Goal: Task Accomplishment & Management: Use online tool/utility

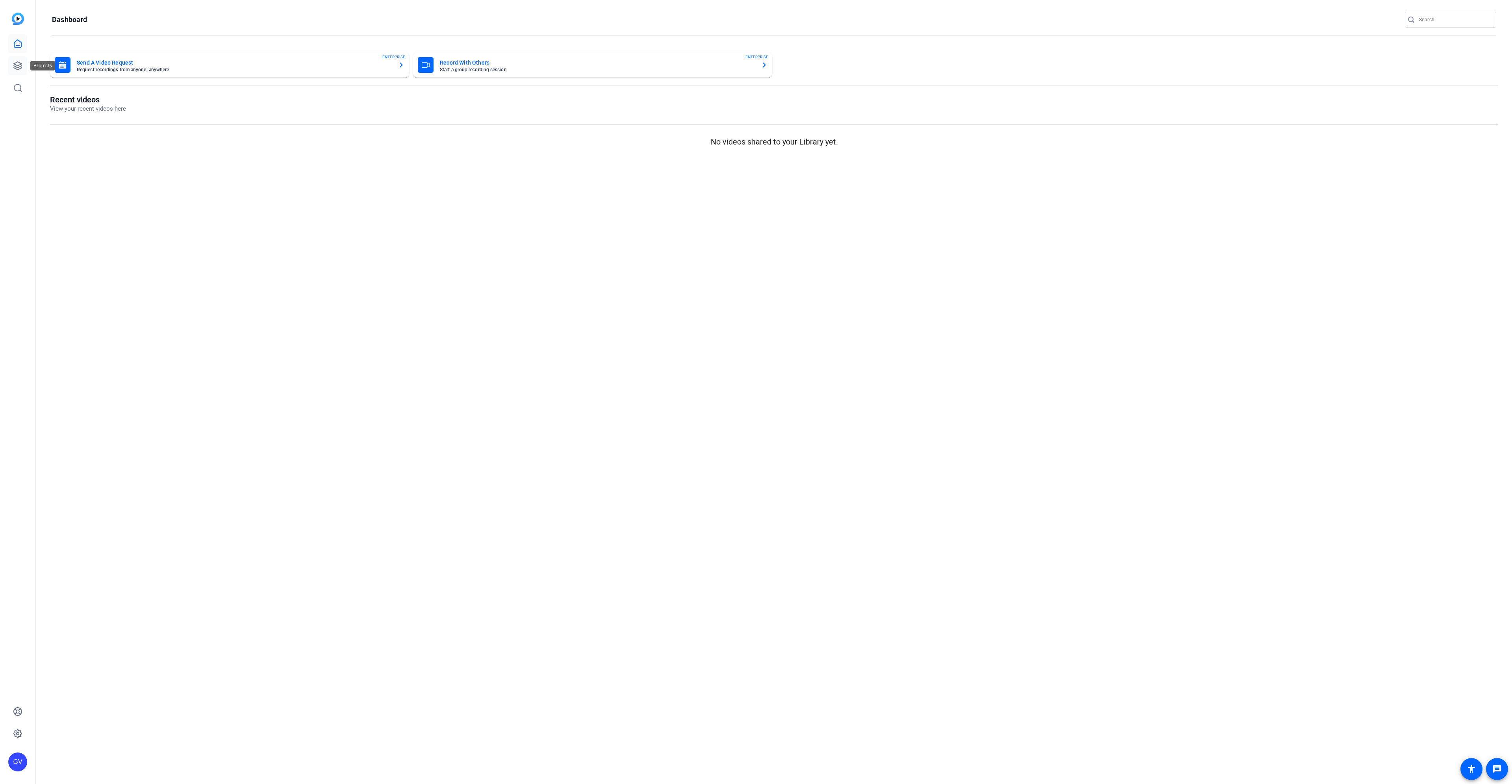
click at [12, 67] on link at bounding box center [18, 66] width 19 height 19
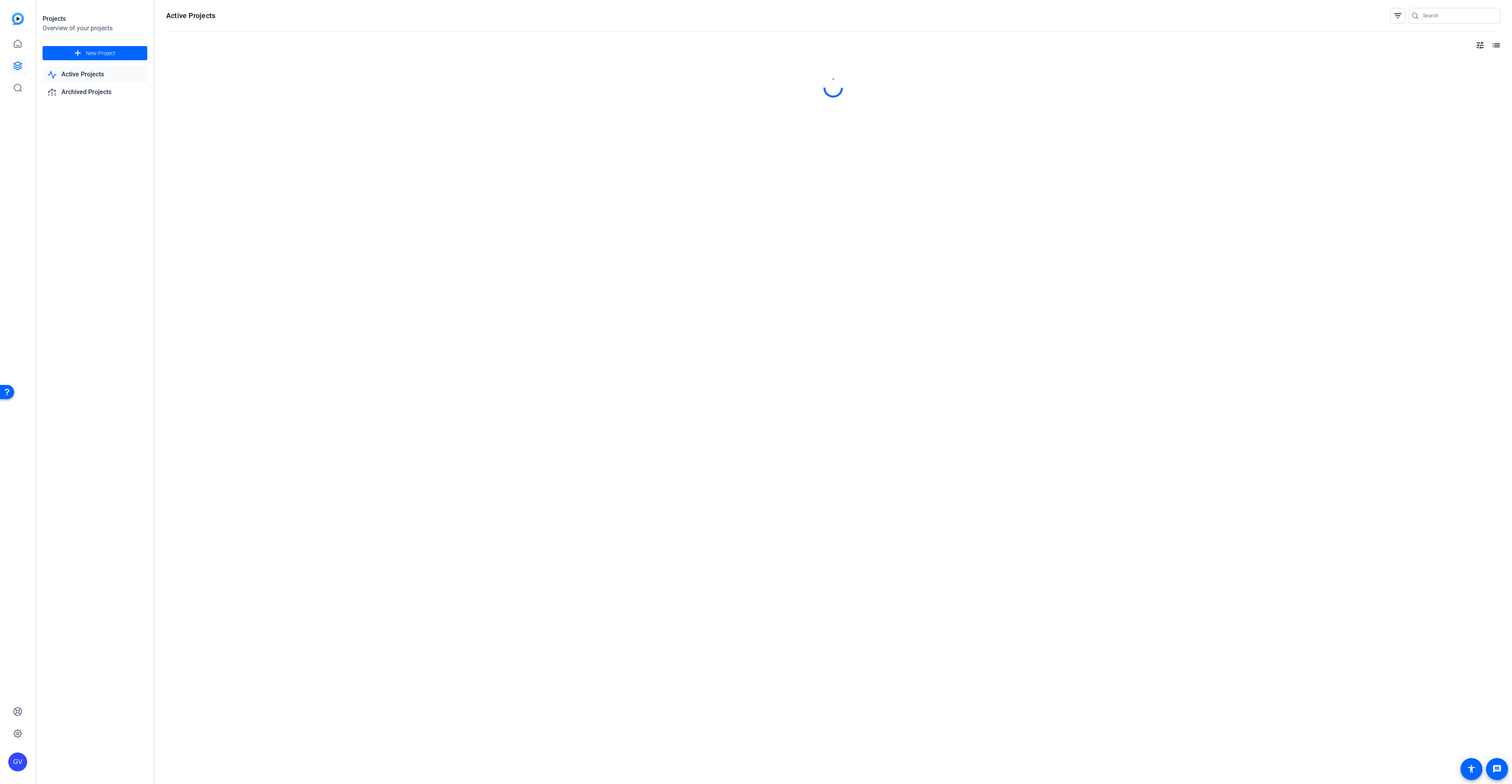
click at [97, 75] on link "Active Projects" at bounding box center [95, 75] width 104 height 16
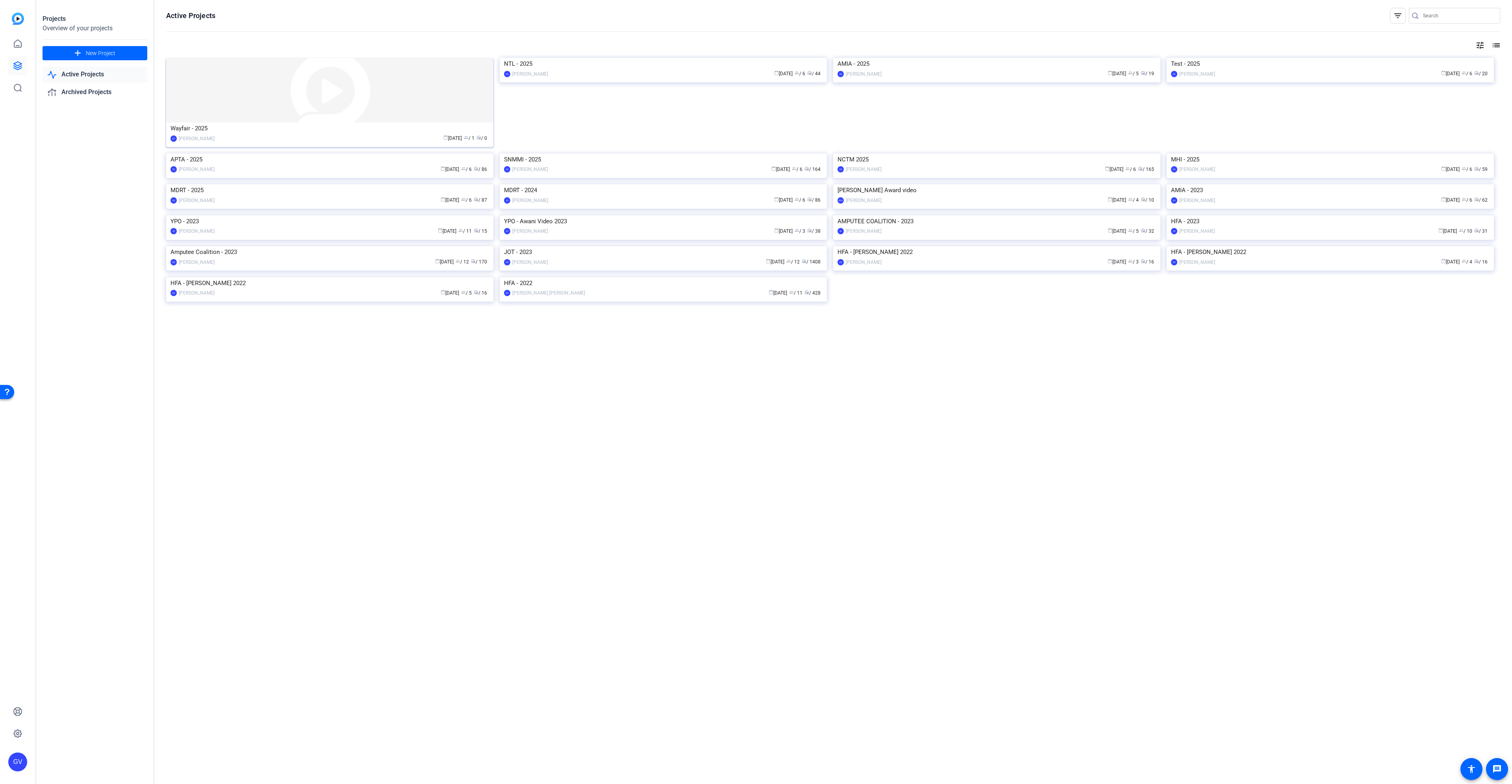
click at [255, 105] on img at bounding box center [329, 90] width 327 height 65
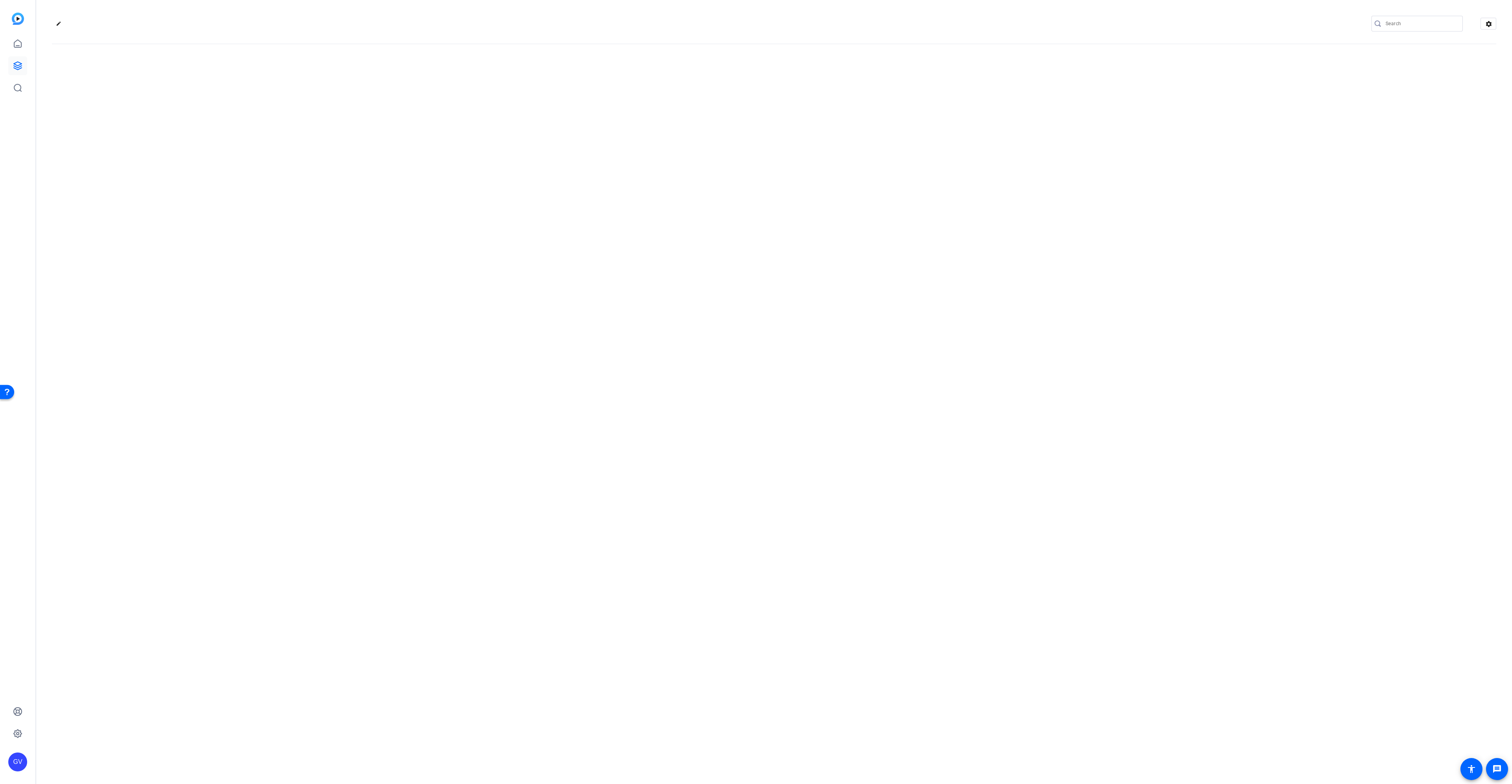
click at [255, 105] on div "edit settings" at bounding box center [774, 392] width 1476 height 784
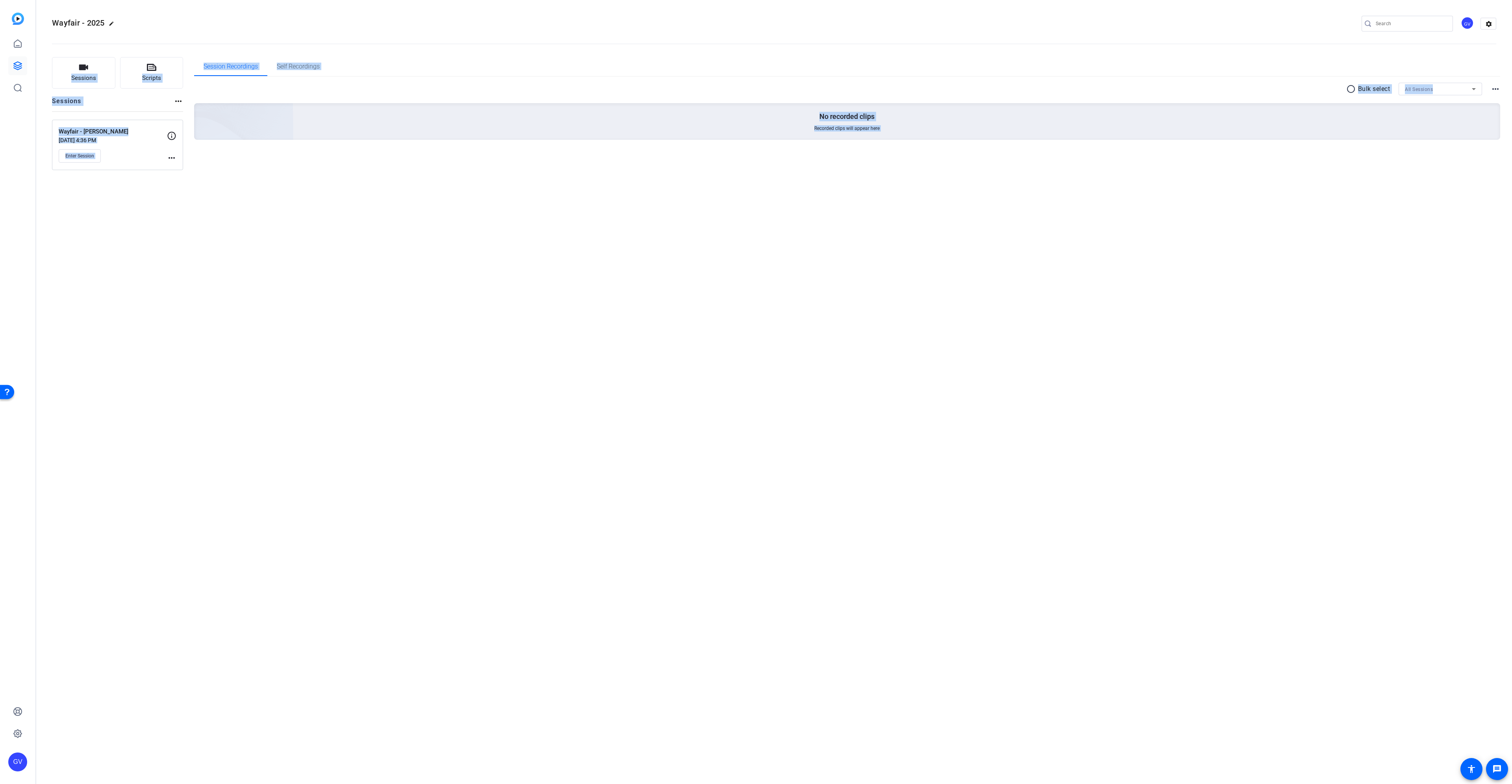
click at [505, 303] on div "Wayfair - 2025 edit GV settings Sessions Scripts Sessions more_horiz Wayfair - …" at bounding box center [774, 392] width 1476 height 784
click at [89, 157] on span "Enter Session" at bounding box center [79, 156] width 29 height 6
click at [22, 66] on icon at bounding box center [17, 65] width 8 height 8
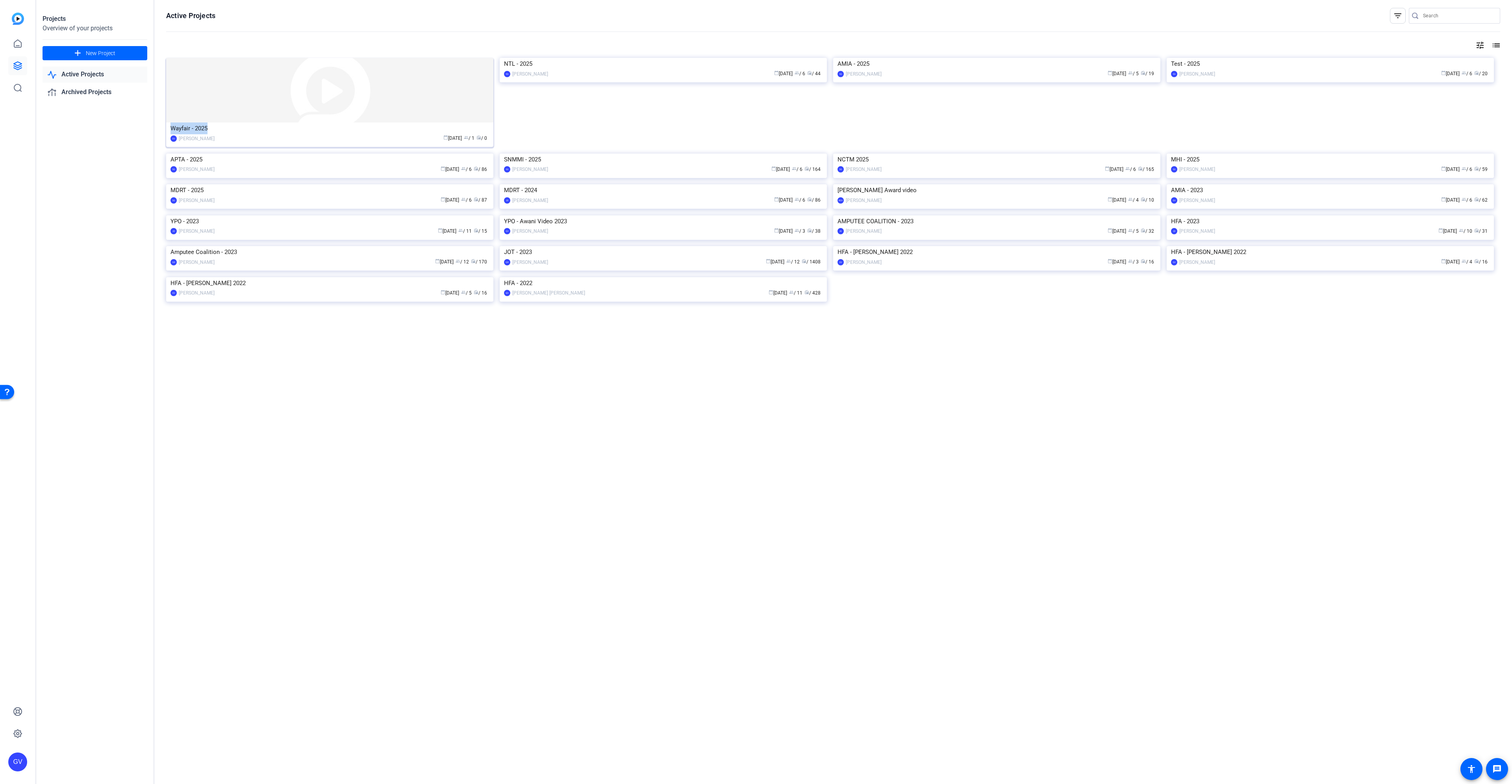
drag, startPoint x: 214, startPoint y: 129, endPoint x: 170, endPoint y: 129, distance: 44.0
click at [170, 129] on mat-card-content "Wayfair - 2025 GV Gert Viljoen calendar_today Aug 19 group / 1 radio / 0" at bounding box center [330, 136] width 331 height 26
click at [384, 108] on img at bounding box center [329, 90] width 327 height 65
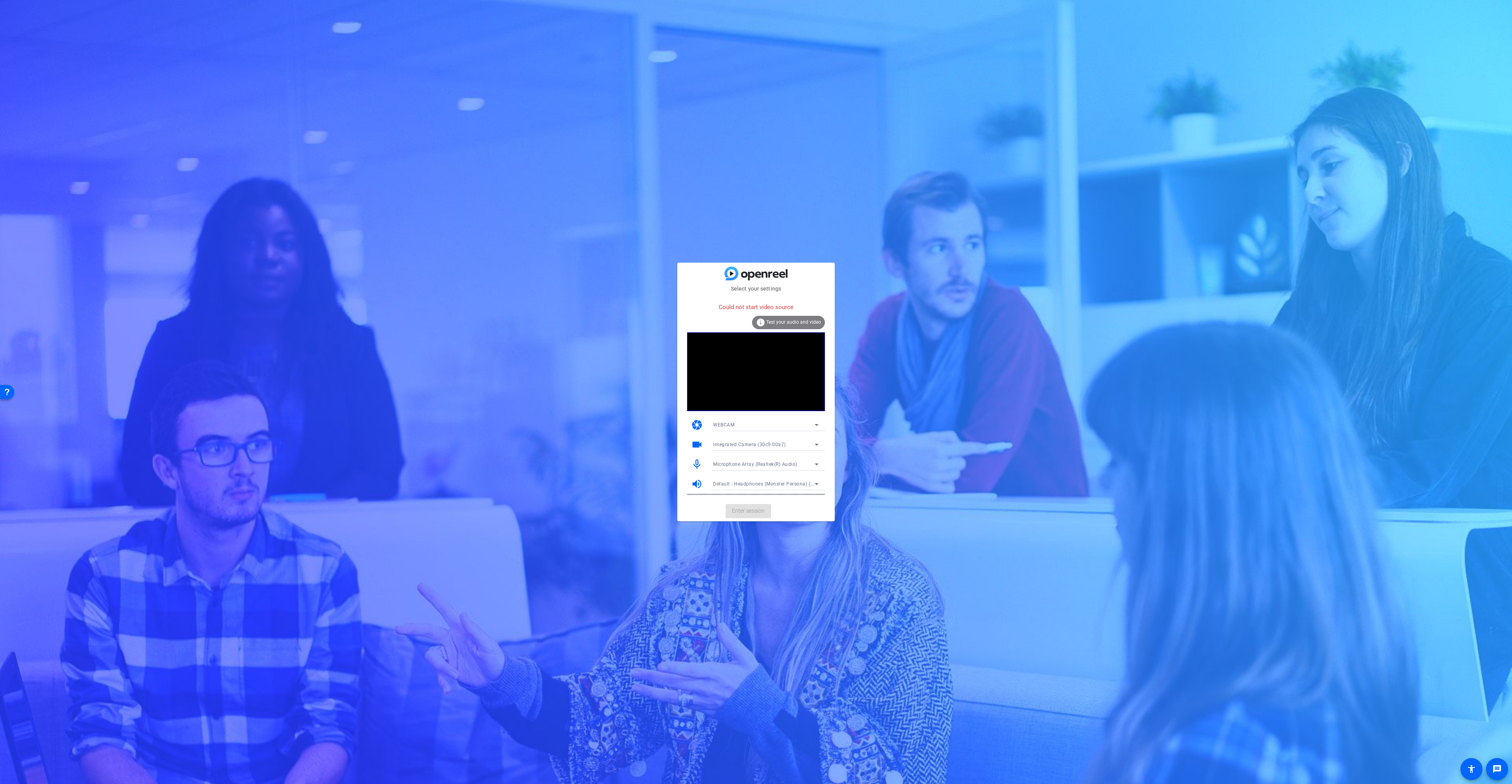
click at [755, 441] on div "Integrated Camera (30c9:00a7)" at bounding box center [764, 444] width 102 height 10
click at [751, 472] on span "OBS Virtual Camera" at bounding box center [735, 473] width 45 height 9
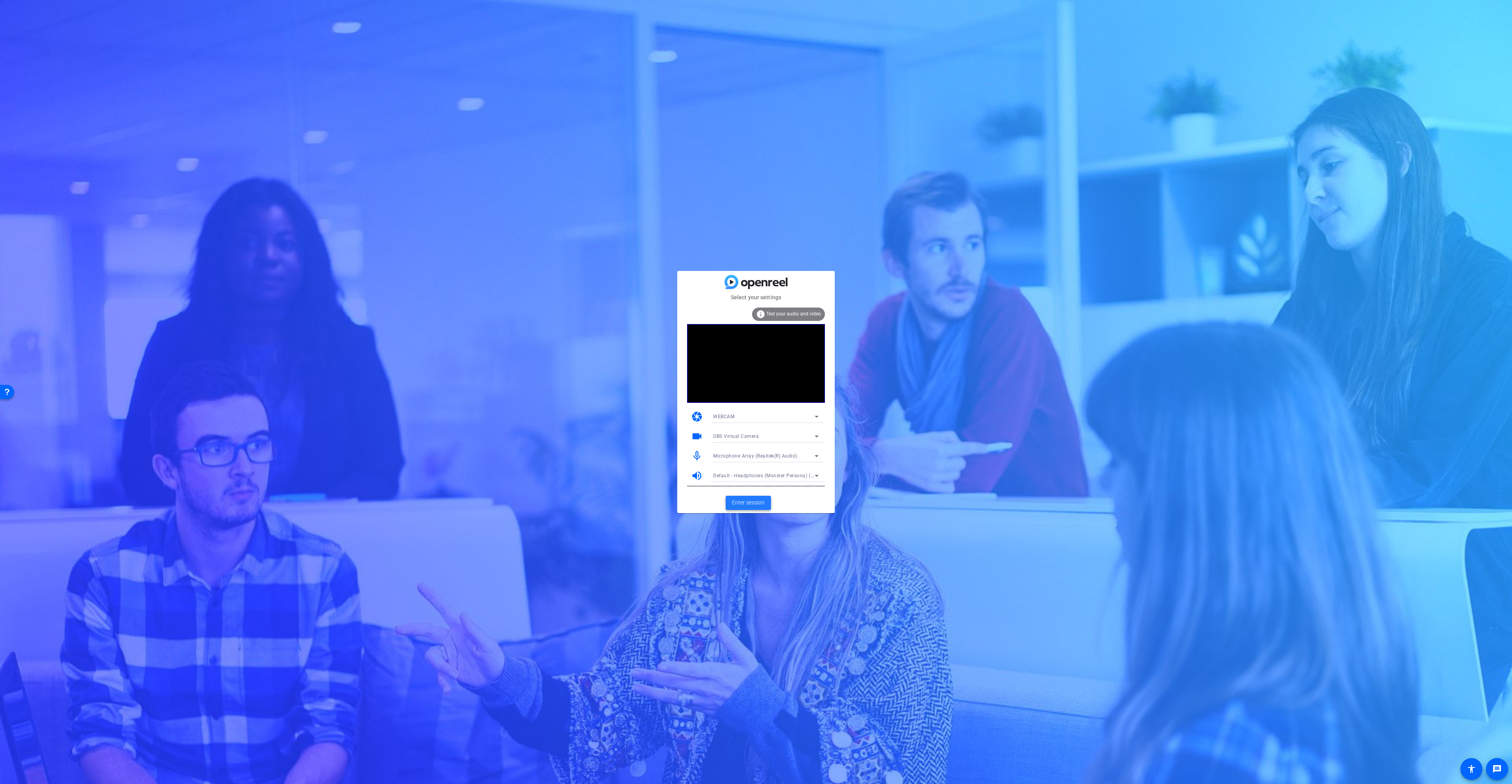
click at [757, 503] on span "Enter session" at bounding box center [748, 502] width 33 height 8
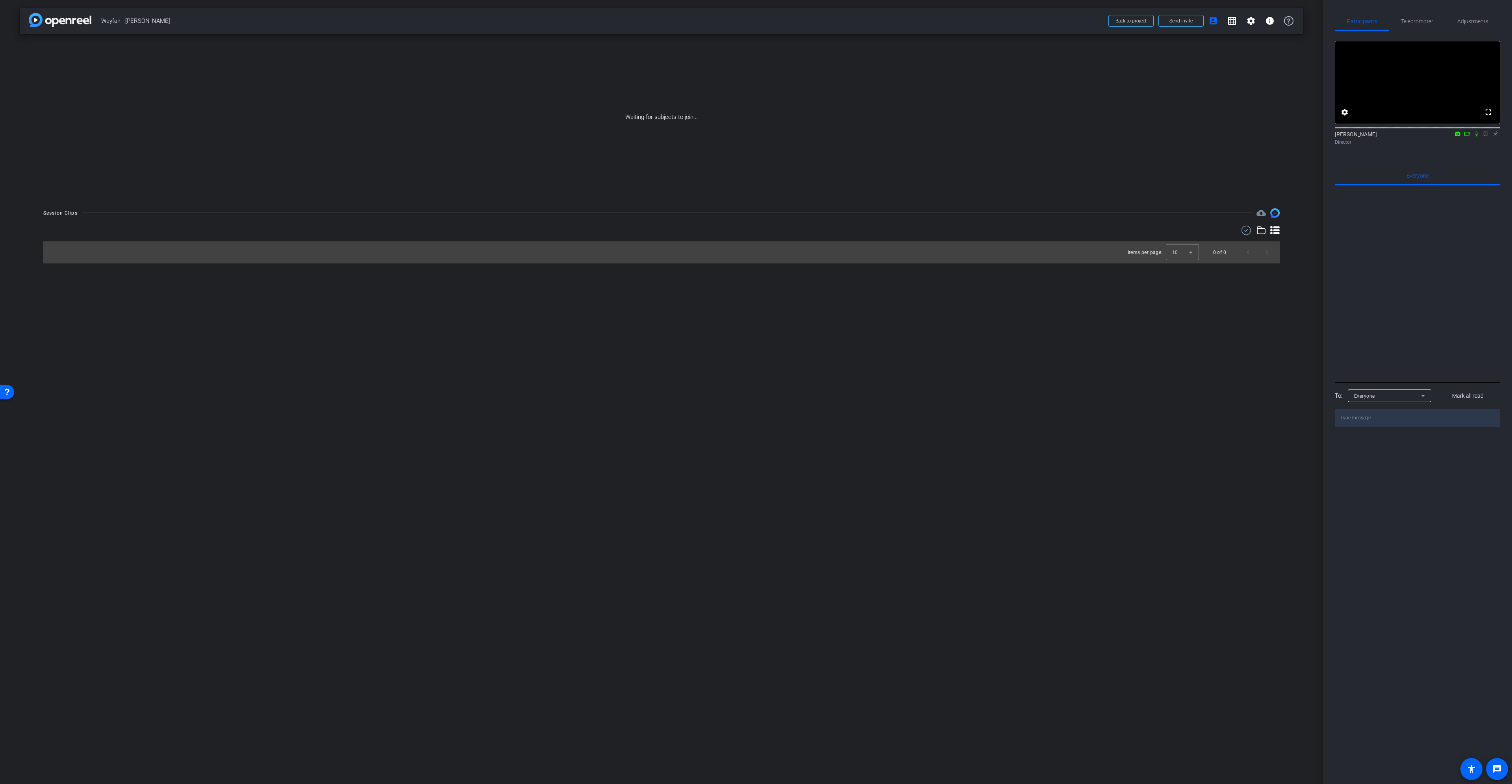
click at [1466, 137] on icon at bounding box center [1467, 133] width 6 height 5
click at [1486, 137] on icon at bounding box center [1486, 133] width 6 height 5
click at [1092, 381] on div "arrow_back Wayfair - [PERSON_NAME] Back to project Send invite account_box grid…" at bounding box center [662, 392] width 1323 height 784
click at [1183, 18] on span "Send invite" at bounding box center [1181, 21] width 23 height 6
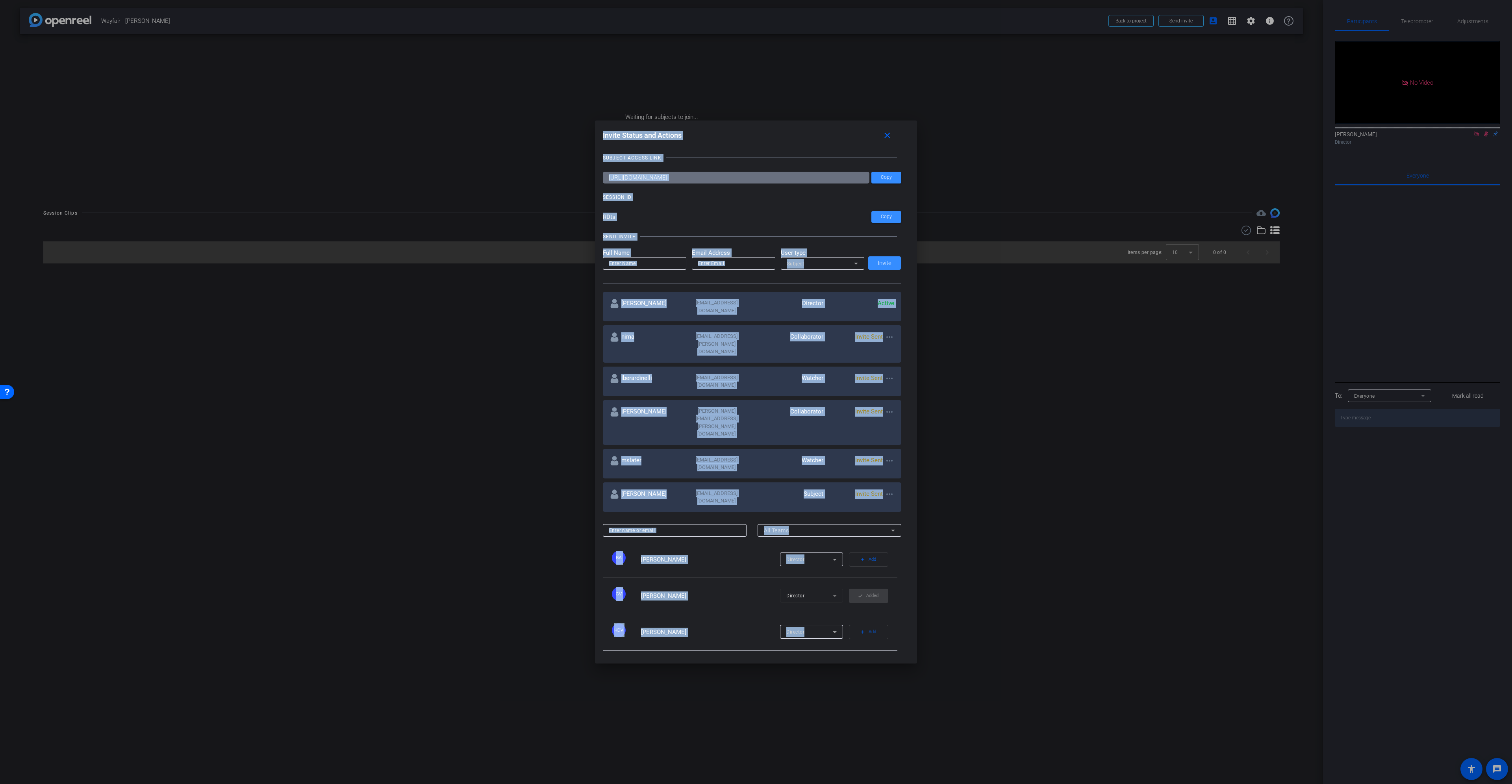
drag, startPoint x: 916, startPoint y: 653, endPoint x: 936, endPoint y: 669, distance: 25.6
click at [936, 669] on div "Invite Status and Actions close SUBJECT ACCESS LINK [URL][DOMAIN_NAME] Copy SES…" at bounding box center [756, 392] width 1512 height 784
click at [1010, 568] on div at bounding box center [756, 392] width 1512 height 784
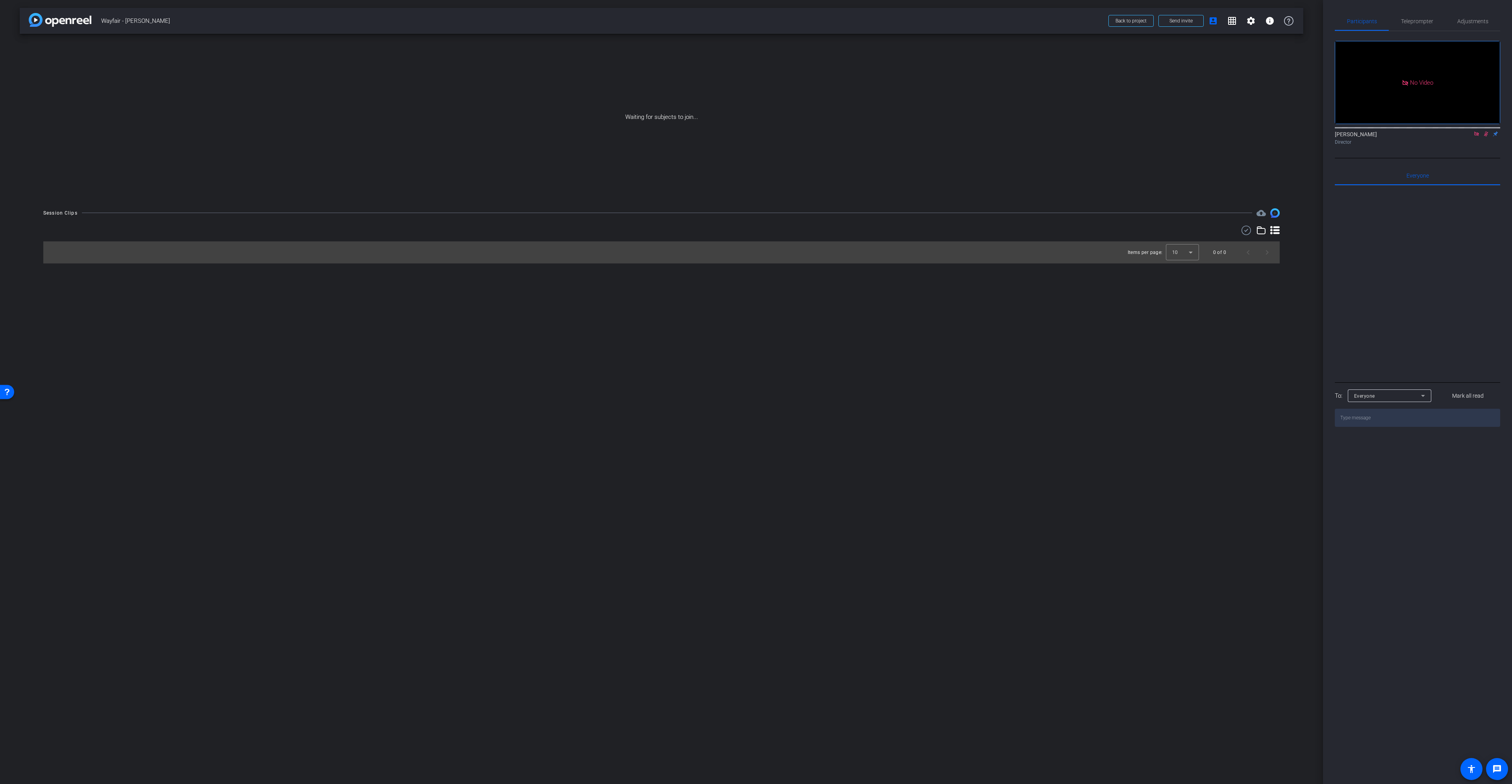
drag, startPoint x: 1193, startPoint y: 86, endPoint x: 1196, endPoint y: 77, distance: 9.5
click at [1196, 84] on div "Waiting for subjects to join..." at bounding box center [662, 117] width 1284 height 167
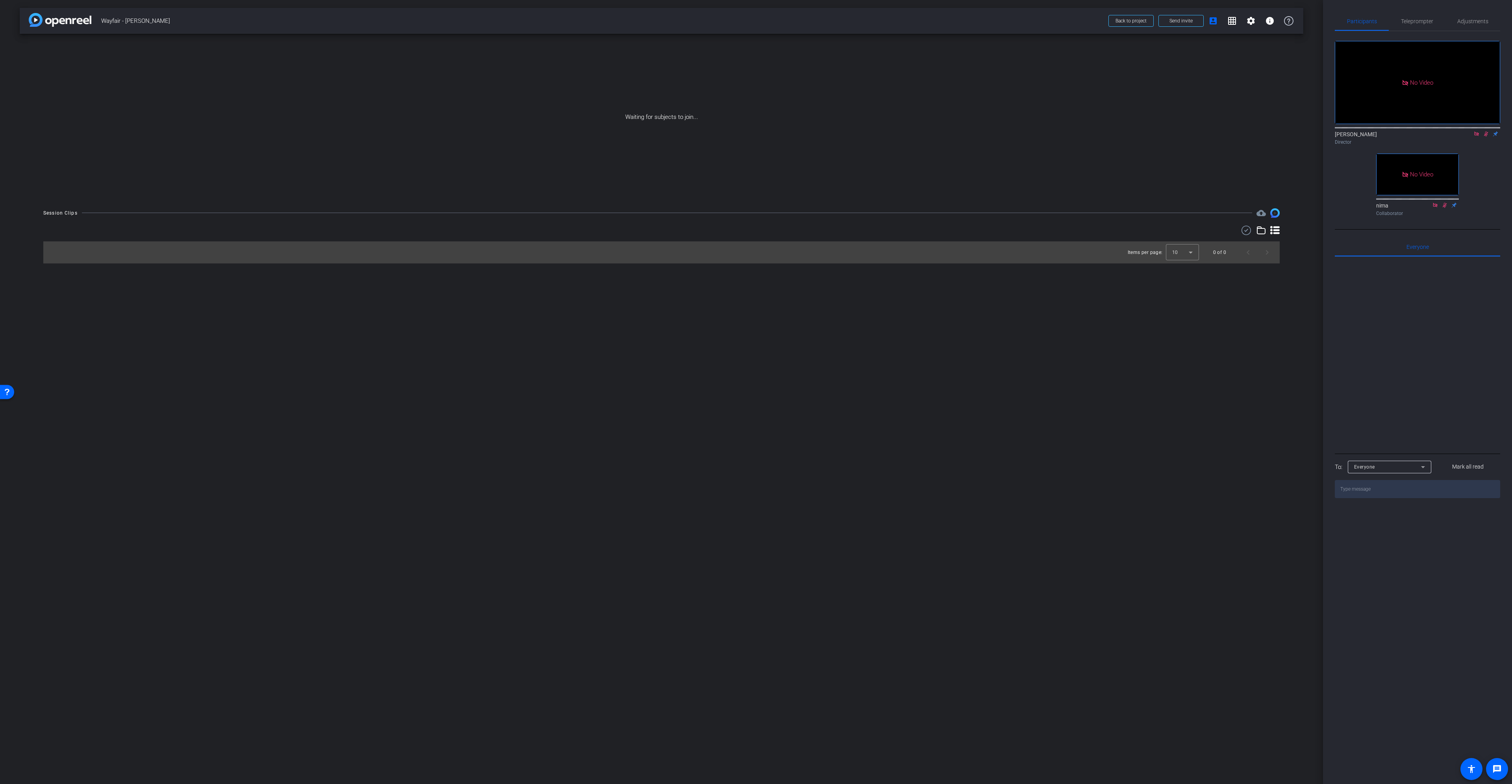
click at [929, 362] on div "arrow_back Wayfair - [PERSON_NAME] Back to project Send invite account_box grid…" at bounding box center [662, 392] width 1323 height 784
click at [1183, 22] on span "Send invite" at bounding box center [1181, 21] width 23 height 6
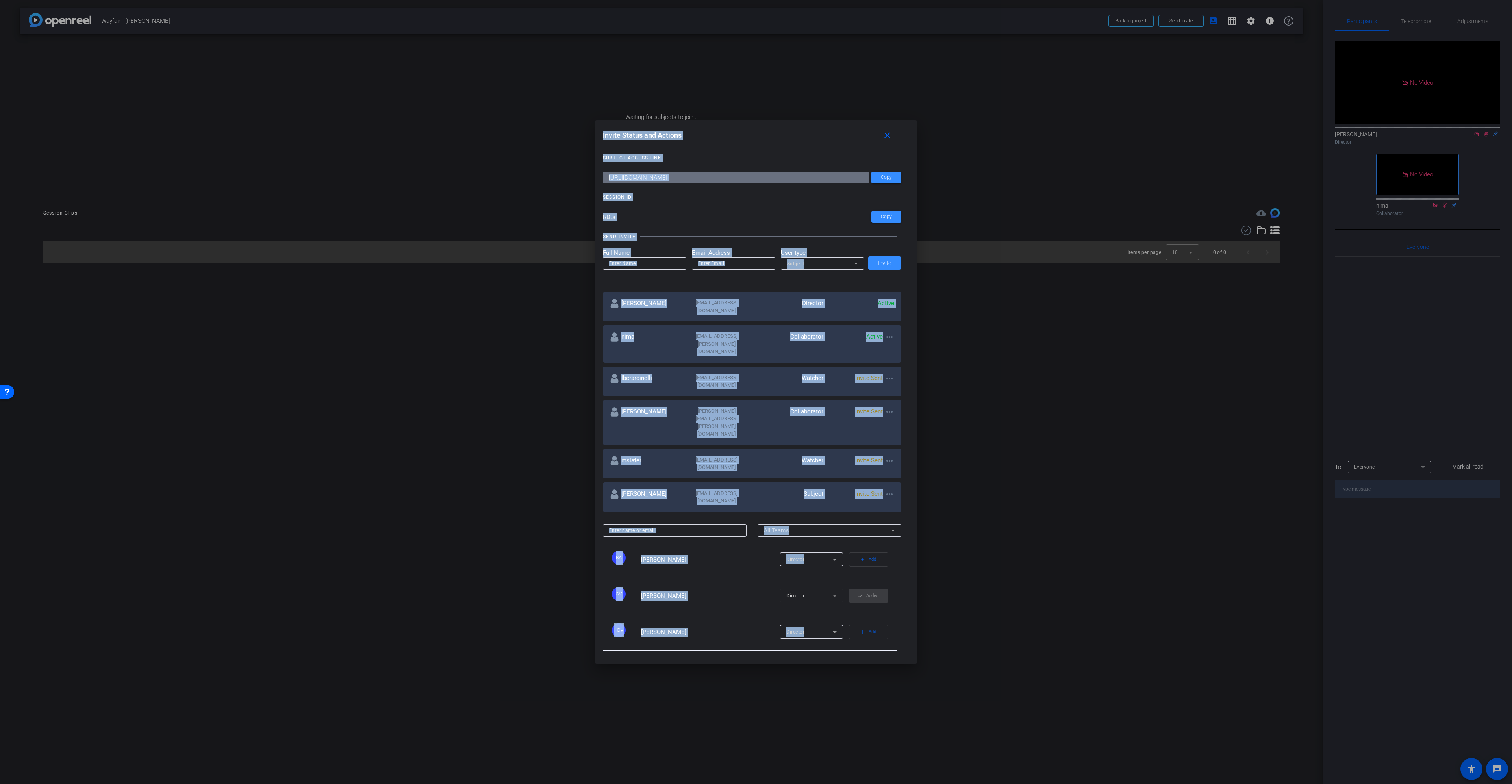
drag, startPoint x: 915, startPoint y: 653, endPoint x: 919, endPoint y: 658, distance: 6.4
click at [919, 658] on div "Invite Status and Actions close SUBJECT ACCESS LINK [URL][DOMAIN_NAME] Copy SES…" at bounding box center [756, 392] width 1512 height 784
click at [940, 411] on div at bounding box center [756, 392] width 1512 height 784
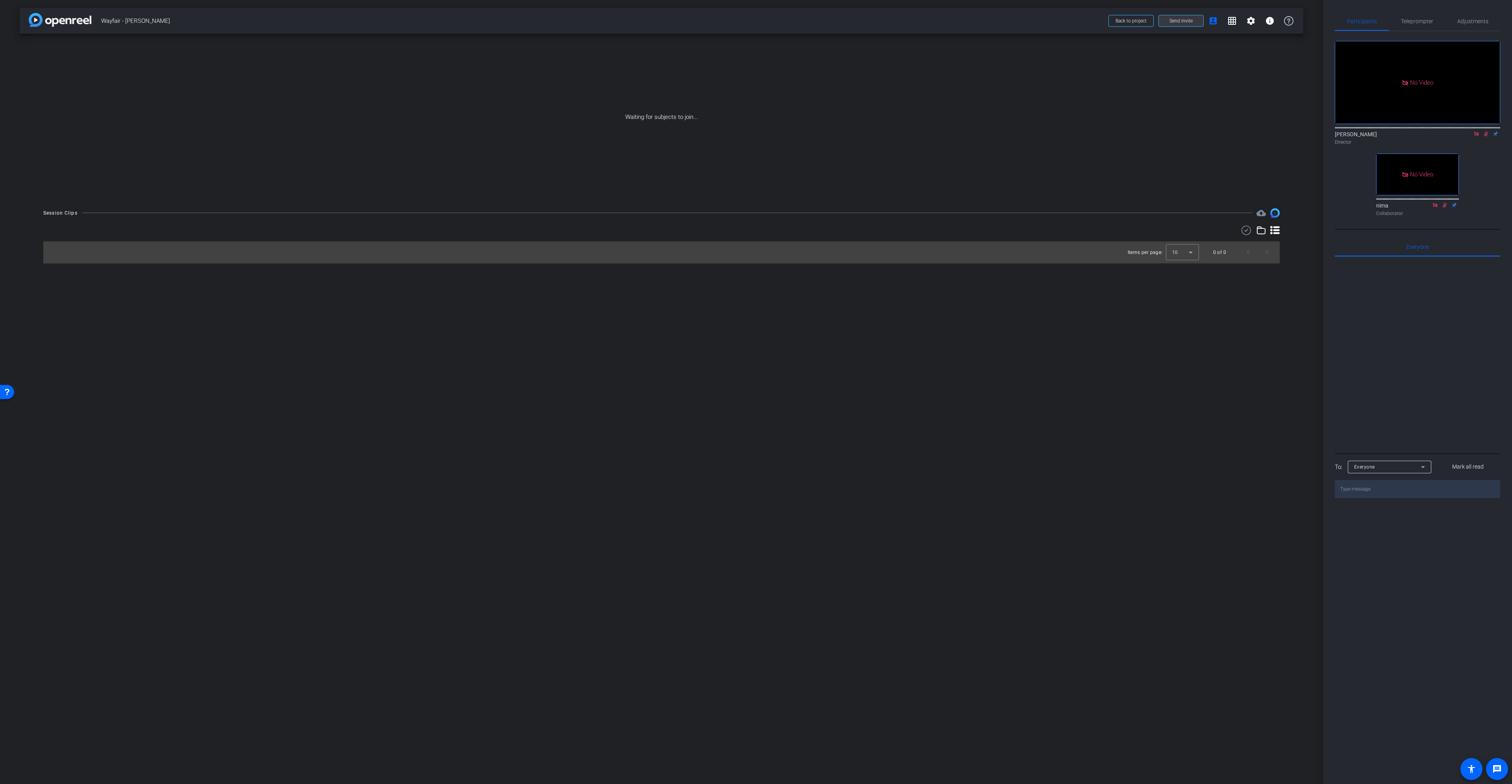
click at [1194, 23] on span at bounding box center [1181, 21] width 45 height 19
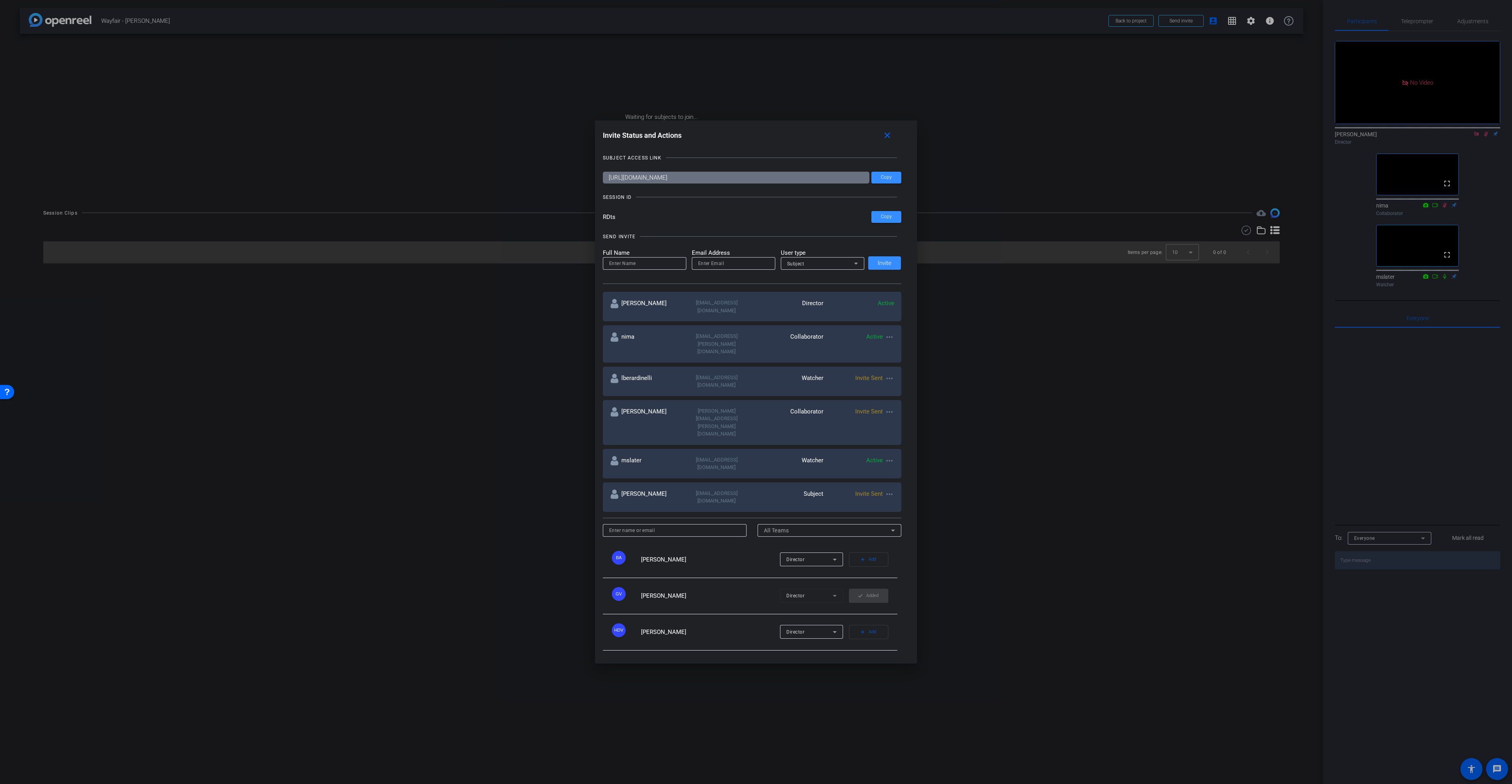
click at [1474, 144] on div at bounding box center [756, 392] width 1512 height 784
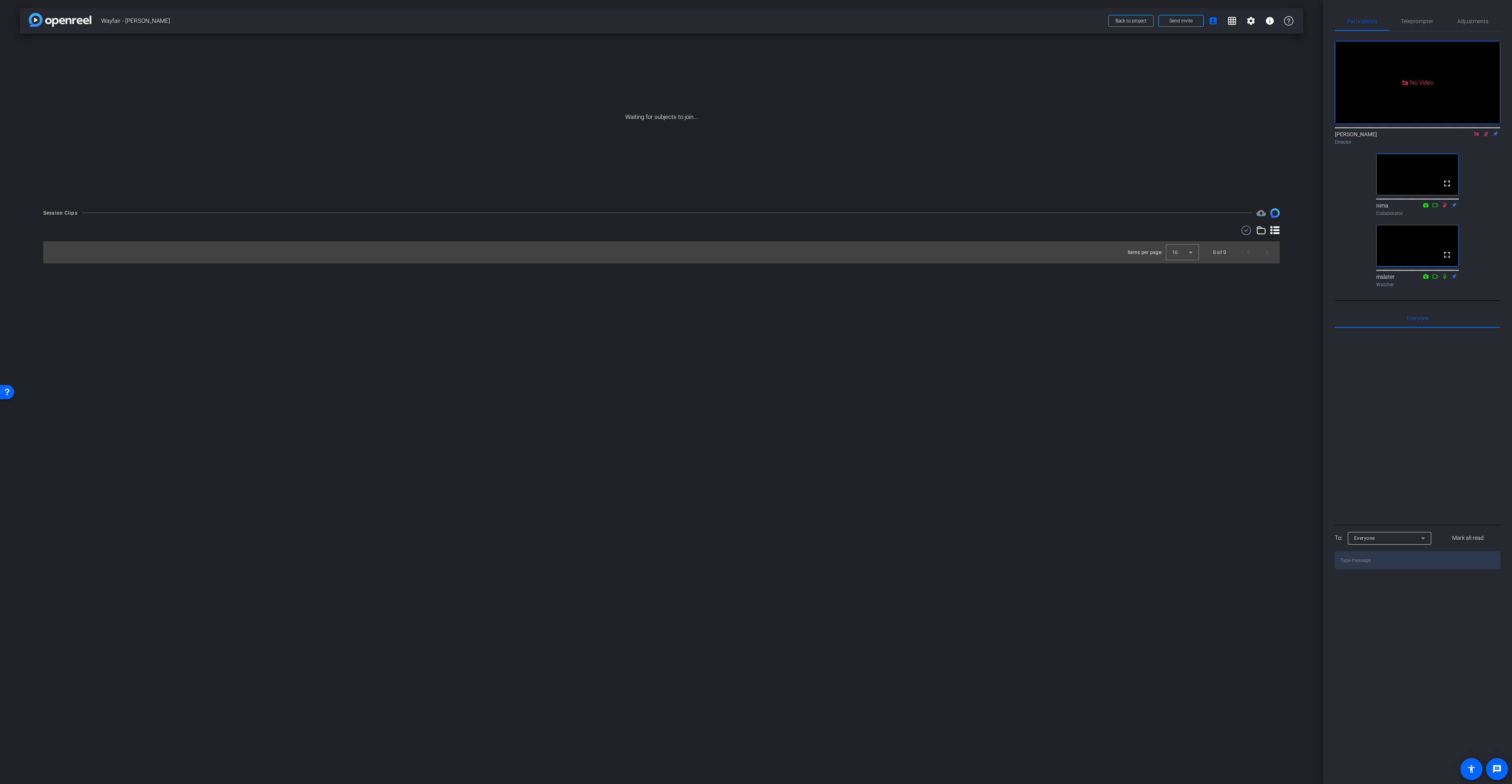
click at [1477, 136] on icon at bounding box center [1476, 133] width 4 height 4
click at [1477, 137] on icon at bounding box center [1476, 134] width 4 height 5
click at [1192, 23] on span "Send invite" at bounding box center [1181, 21] width 23 height 6
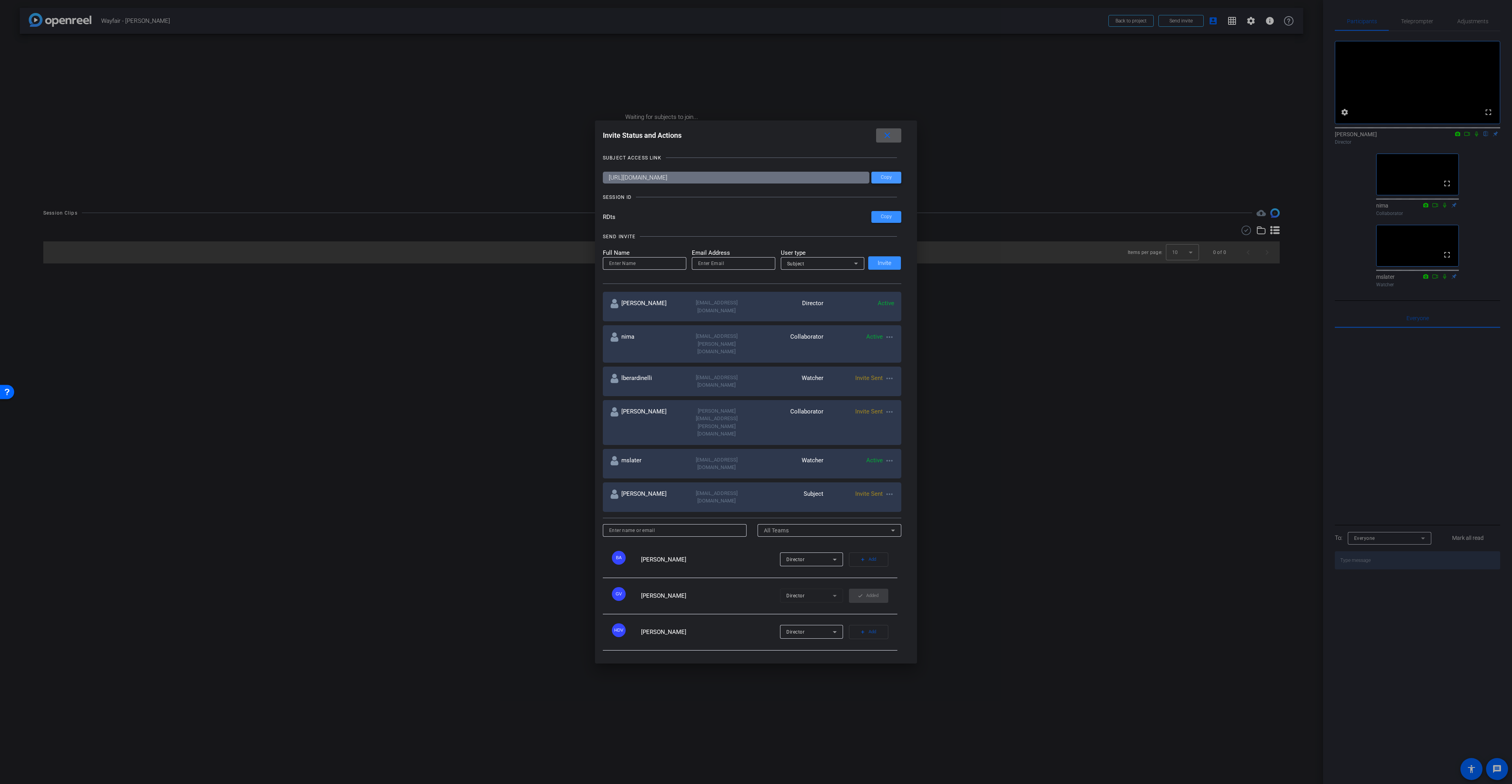
click at [890, 180] on span "Copy" at bounding box center [886, 177] width 11 height 6
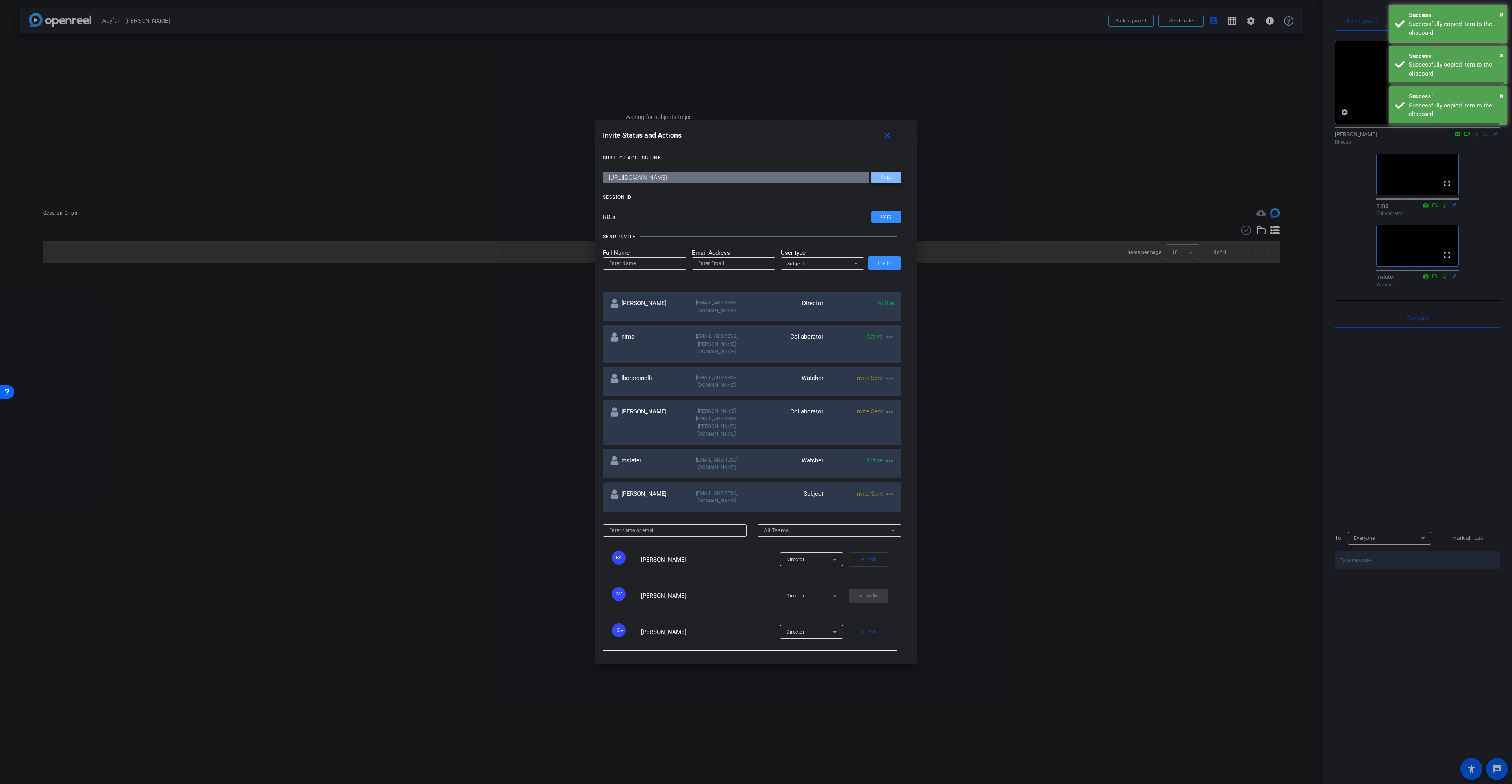
click at [890, 180] on span "Copy" at bounding box center [886, 177] width 11 height 6
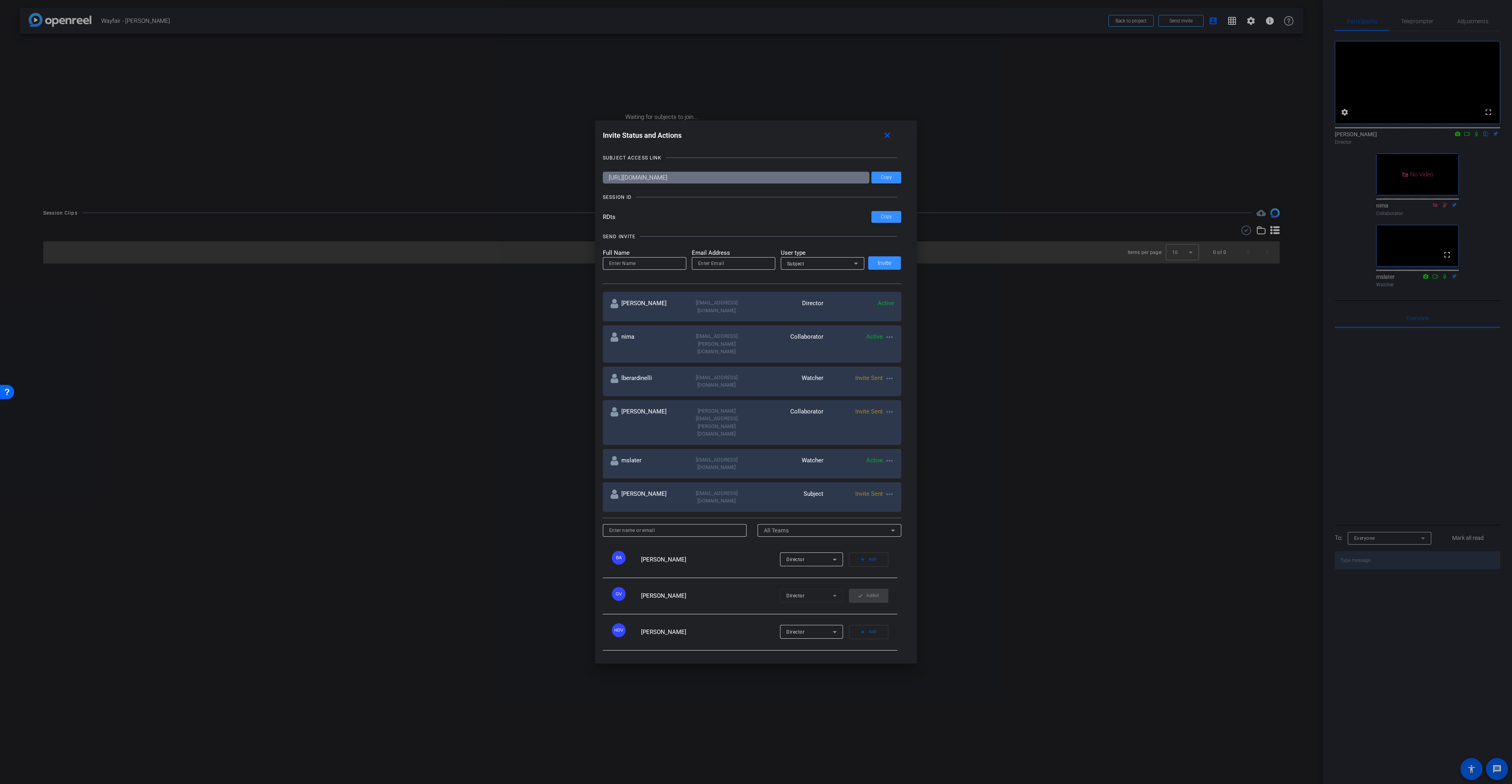
click at [1469, 143] on div at bounding box center [756, 392] width 1512 height 784
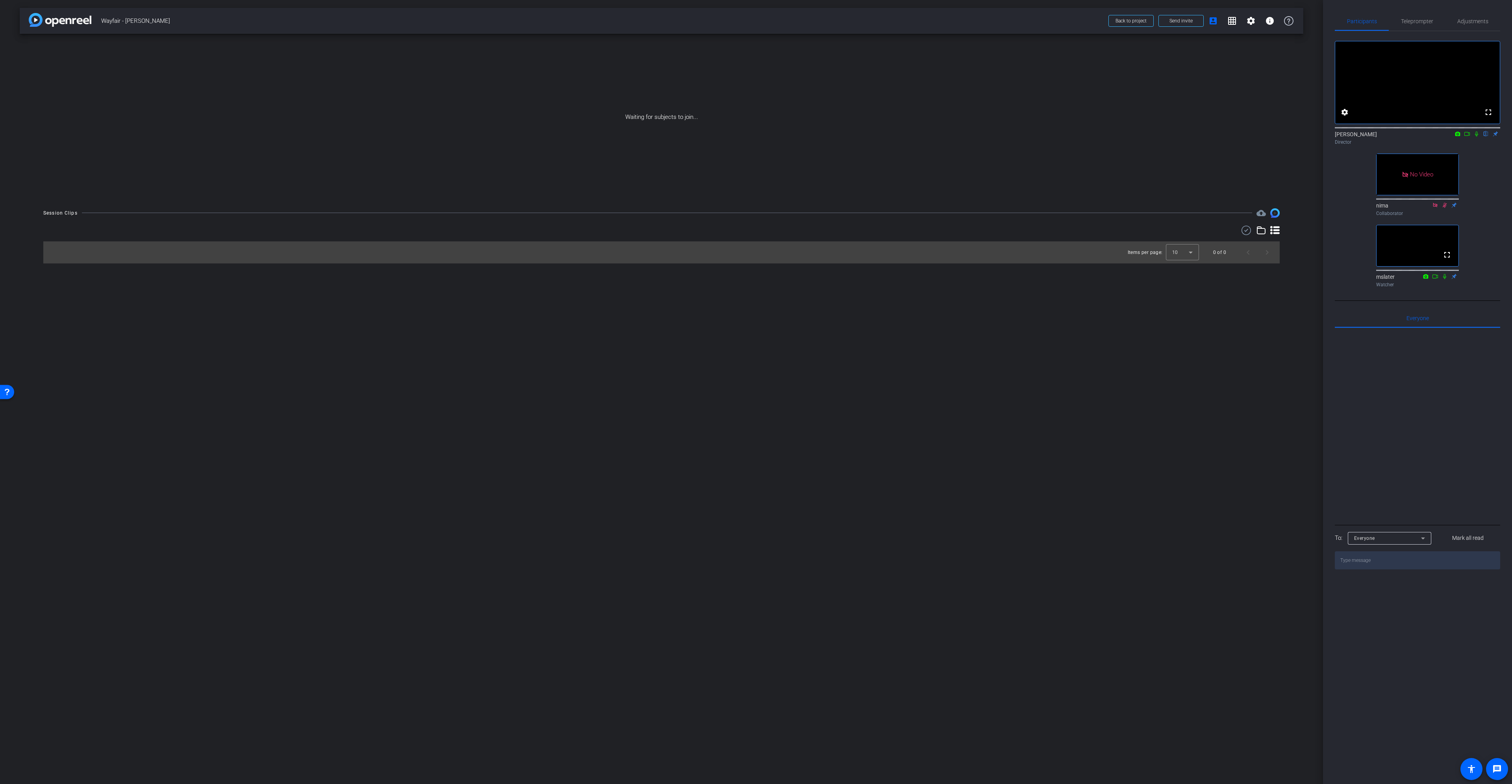
click at [1469, 136] on icon at bounding box center [1467, 134] width 5 height 4
click at [1485, 137] on icon at bounding box center [1486, 134] width 3 height 5
click at [1476, 137] on icon at bounding box center [1476, 133] width 6 height 5
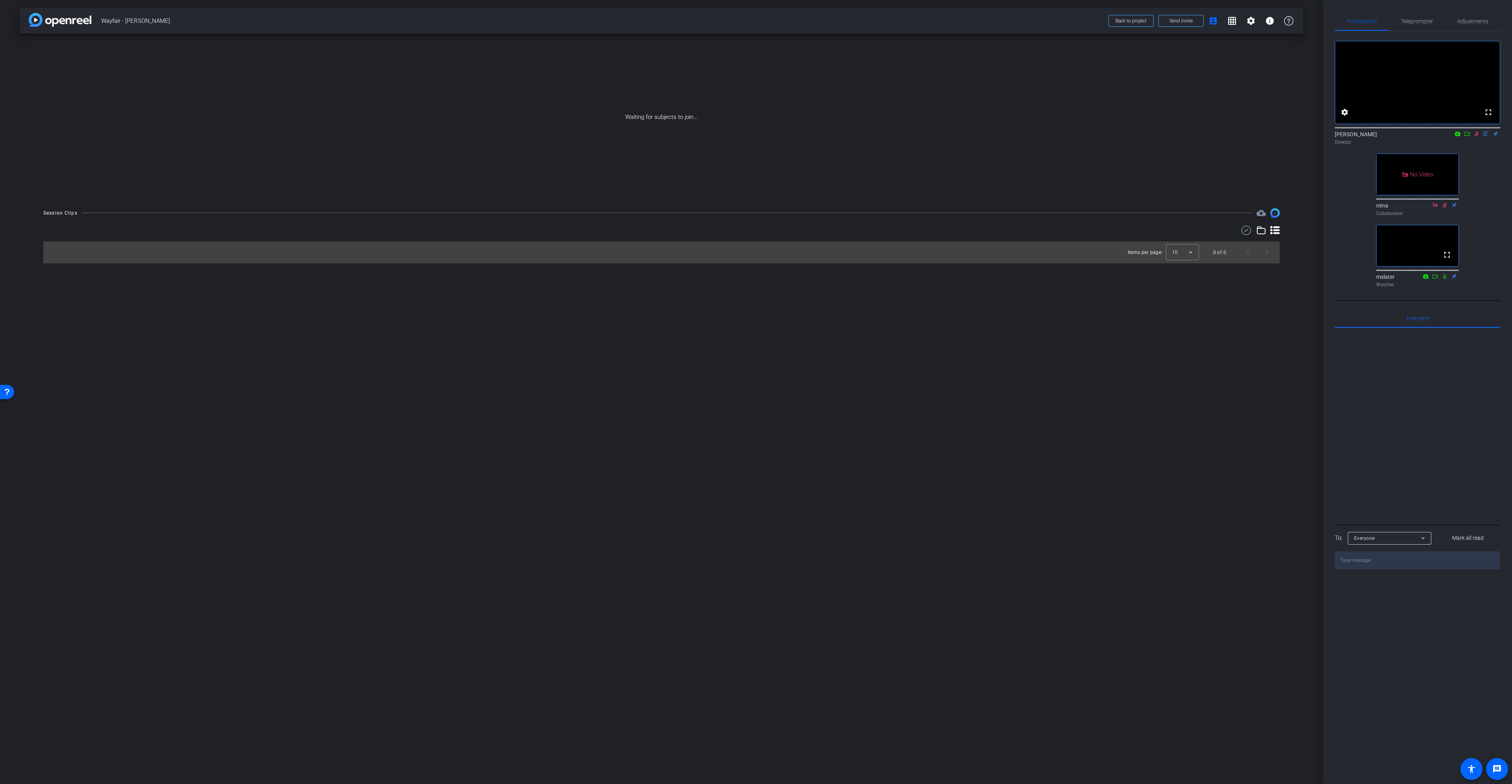
click at [1469, 137] on icon at bounding box center [1467, 133] width 6 height 5
click at [1477, 136] on icon at bounding box center [1476, 133] width 4 height 4
click at [1485, 137] on mat-icon "flip" at bounding box center [1486, 133] width 9 height 7
click at [1480, 137] on mat-icon at bounding box center [1477, 134] width 9 height 7
click at [1499, 775] on span at bounding box center [1497, 769] width 19 height 19
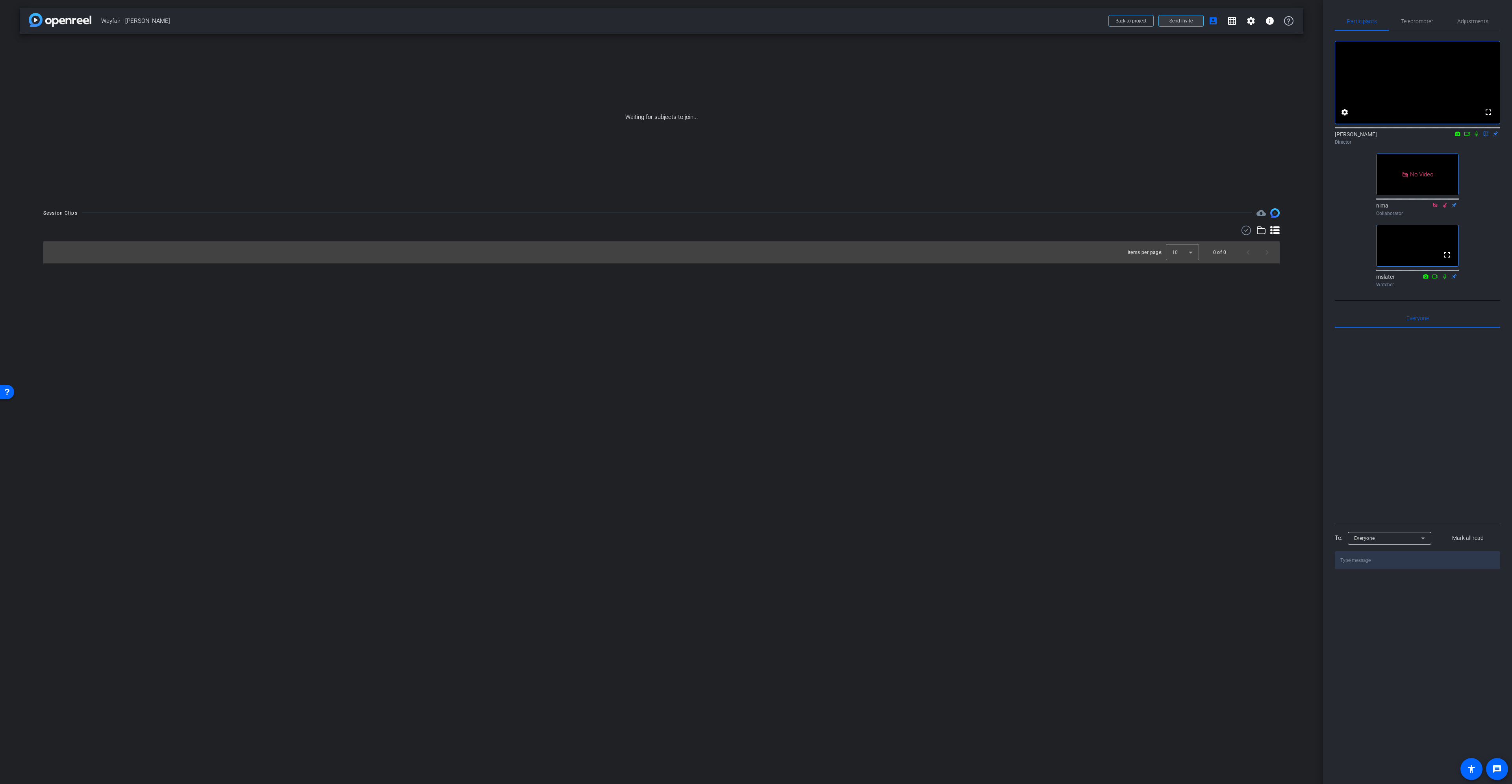
click at [1180, 17] on span at bounding box center [1181, 21] width 45 height 19
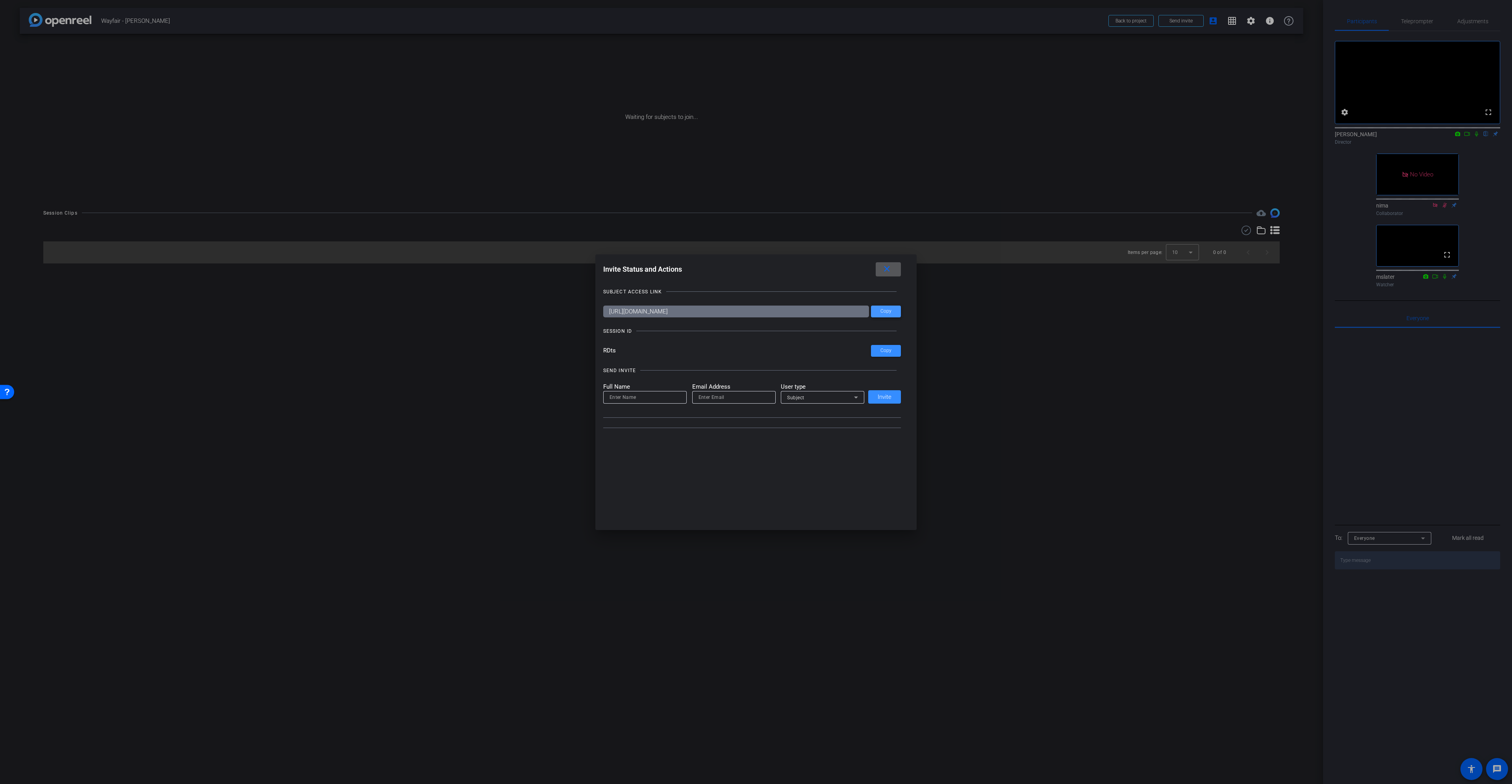
click at [882, 312] on span "Copy" at bounding box center [886, 311] width 11 height 6
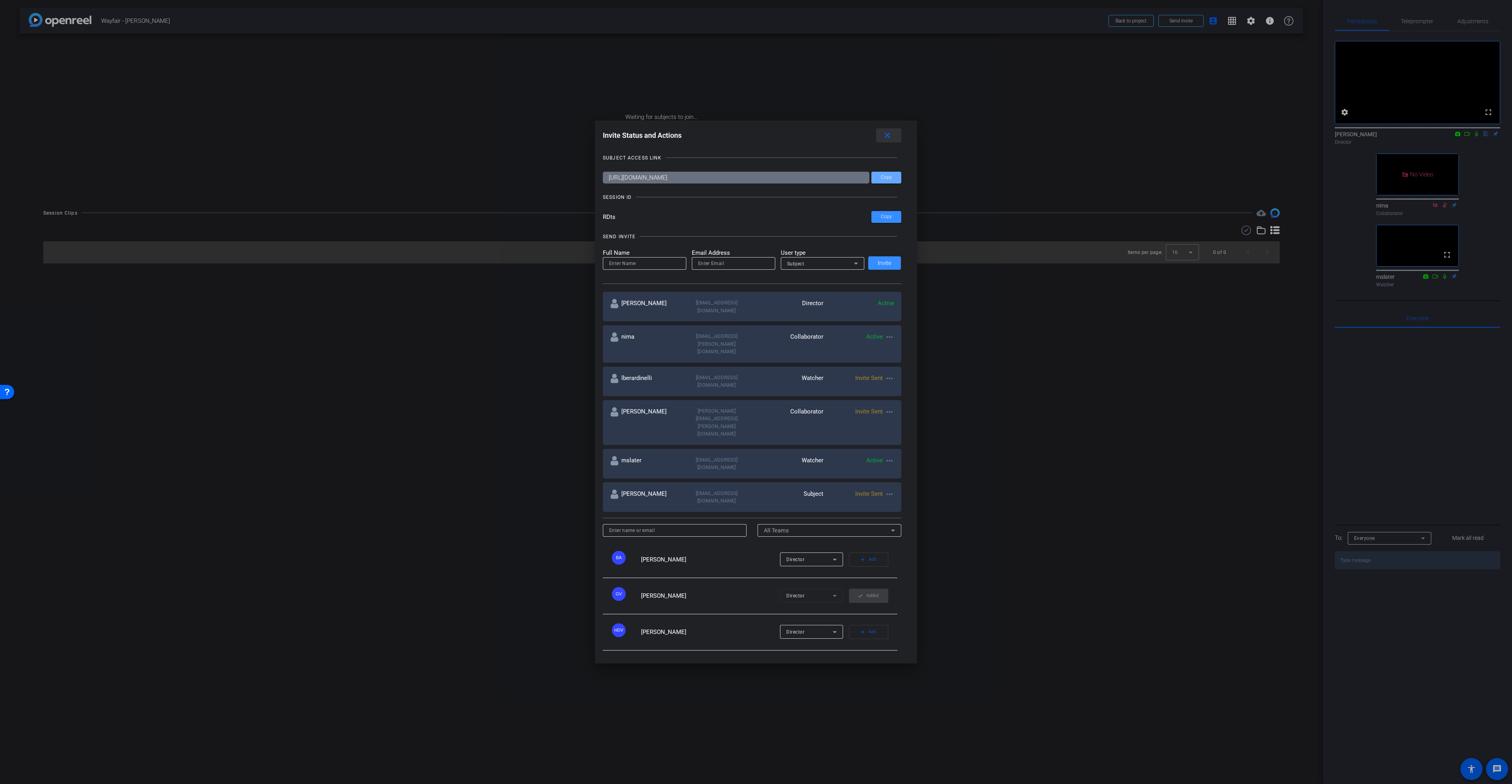
click at [888, 140] on mat-icon "close" at bounding box center [887, 136] width 10 height 10
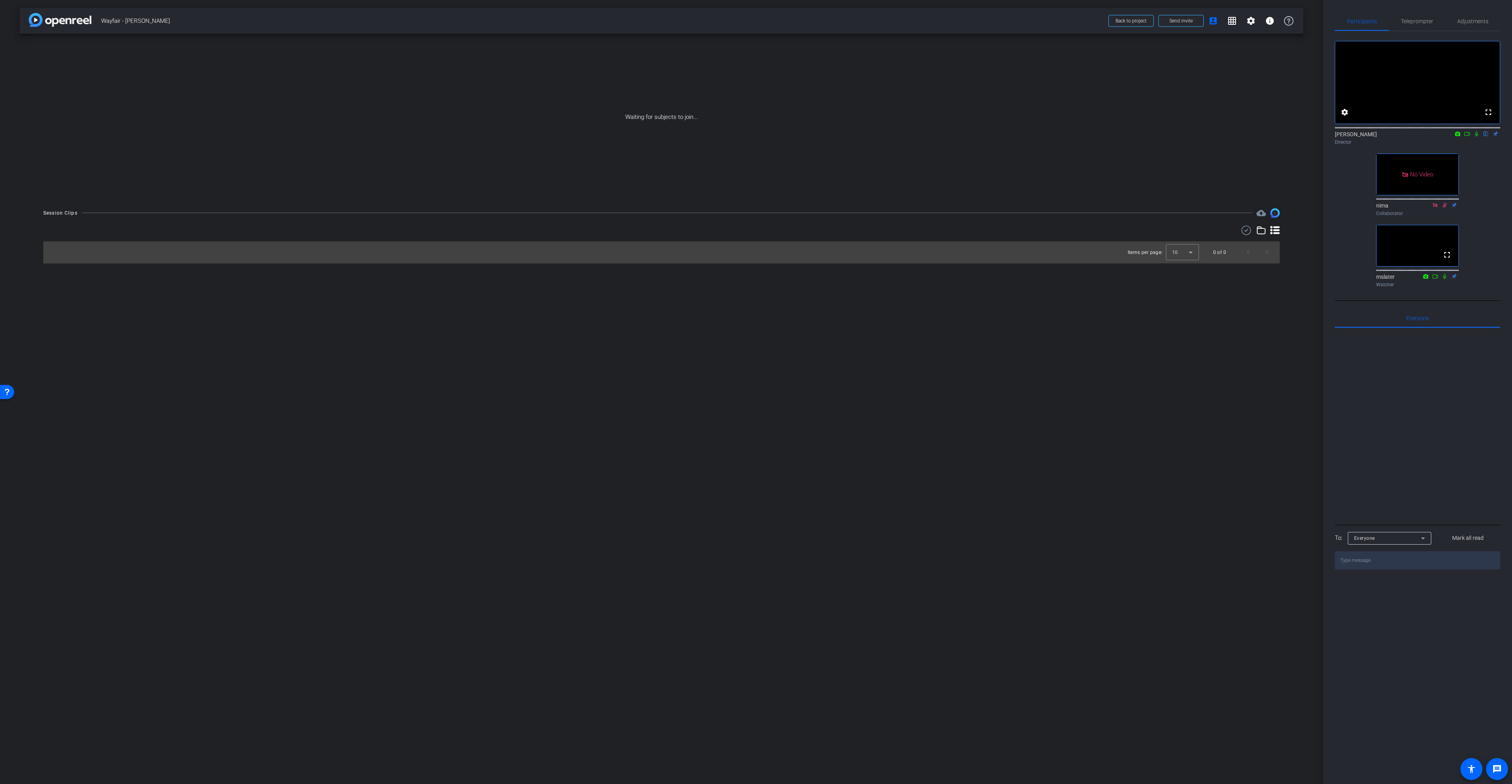
click at [1470, 137] on icon at bounding box center [1467, 133] width 6 height 5
click at [1485, 137] on icon at bounding box center [1486, 133] width 6 height 5
drag, startPoint x: 1489, startPoint y: 142, endPoint x: 1477, endPoint y: 146, distance: 12.6
click at [1489, 137] on icon at bounding box center [1486, 133] width 6 height 5
click at [1477, 137] on icon at bounding box center [1476, 133] width 6 height 5
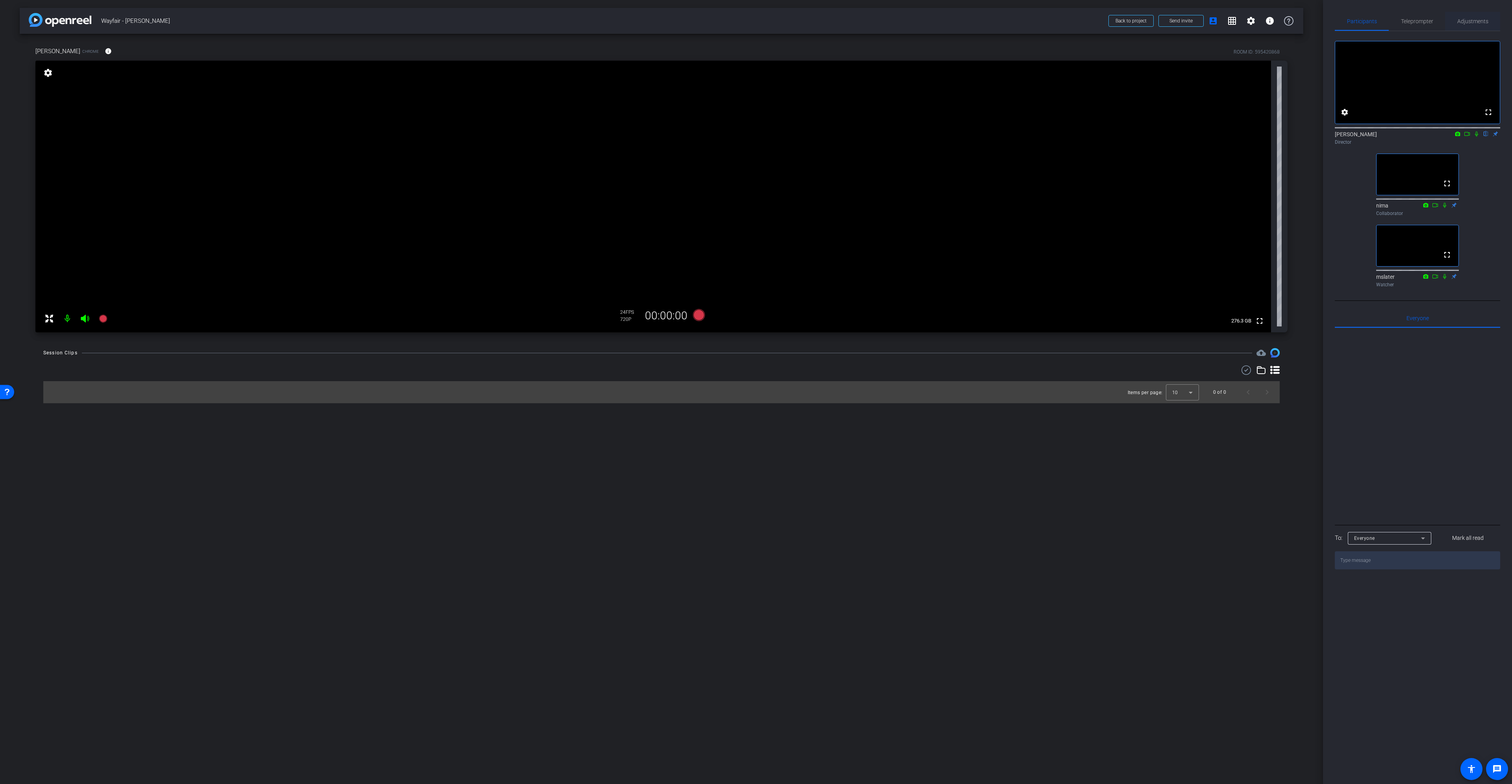
click at [1476, 22] on span "Adjustments" at bounding box center [1473, 21] width 31 height 5
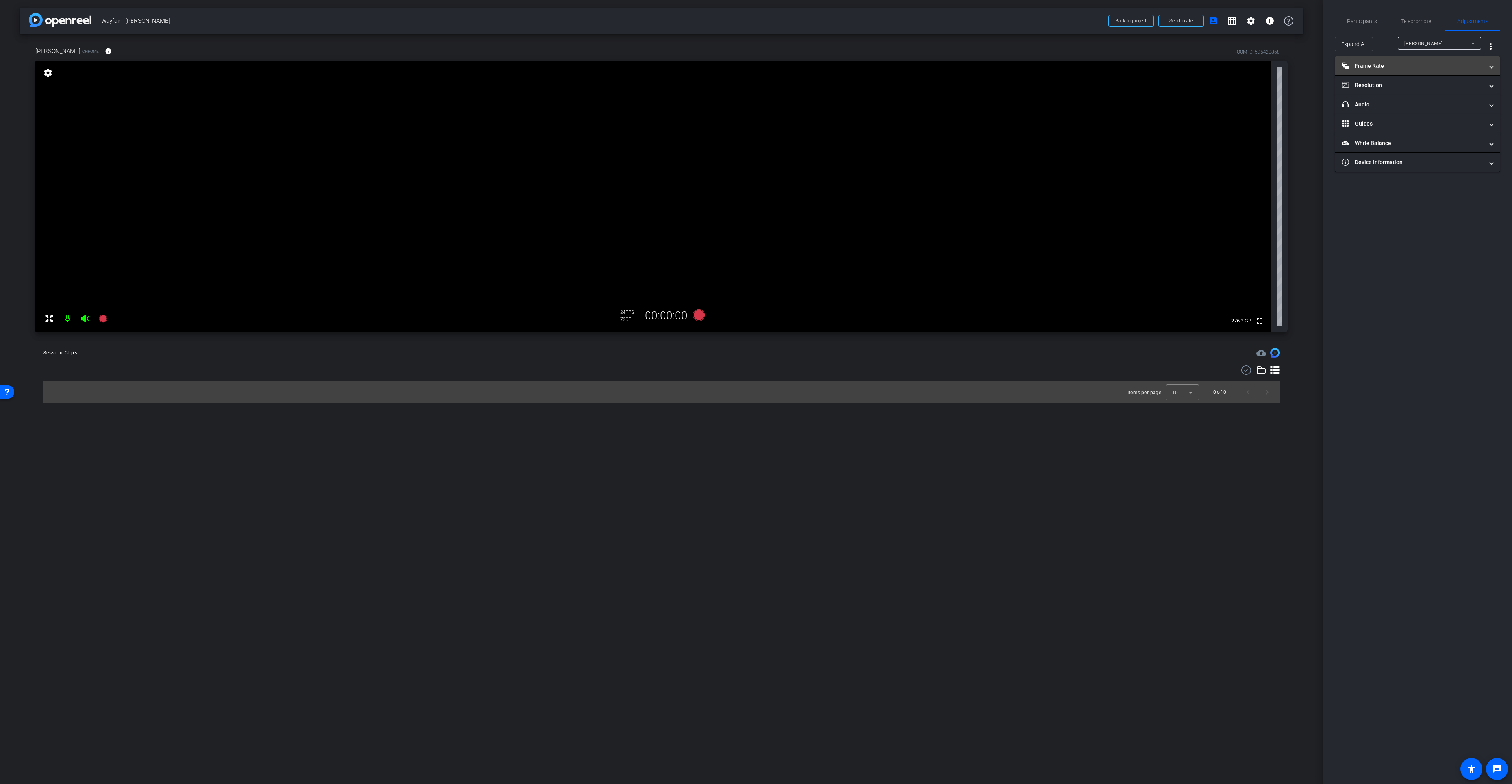
click at [1386, 63] on mat-panel-title "Frame Rate Frame Rate" at bounding box center [1412, 66] width 141 height 8
click at [1450, 90] on div "30" at bounding box center [1449, 89] width 21 height 13
click at [1392, 118] on mat-panel-title "Resolution" at bounding box center [1412, 119] width 141 height 8
click at [1456, 141] on div "4K" at bounding box center [1456, 142] width 22 height 13
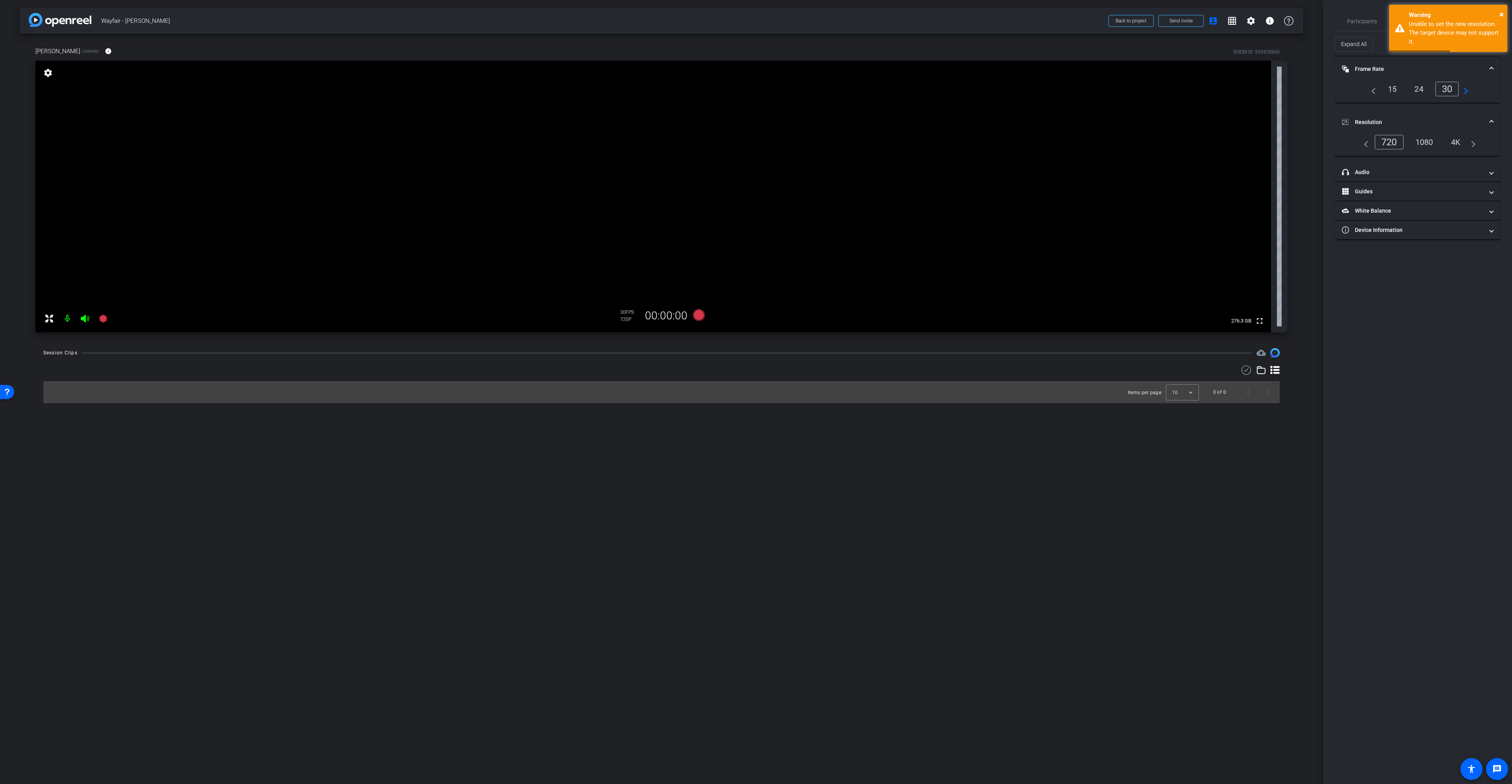
click at [1414, 88] on div "24" at bounding box center [1419, 89] width 21 height 13
click at [1446, 89] on div "30" at bounding box center [1449, 89] width 21 height 13
click at [1426, 138] on div "1080" at bounding box center [1425, 142] width 29 height 13
click at [99, 56] on span at bounding box center [108, 51] width 19 height 19
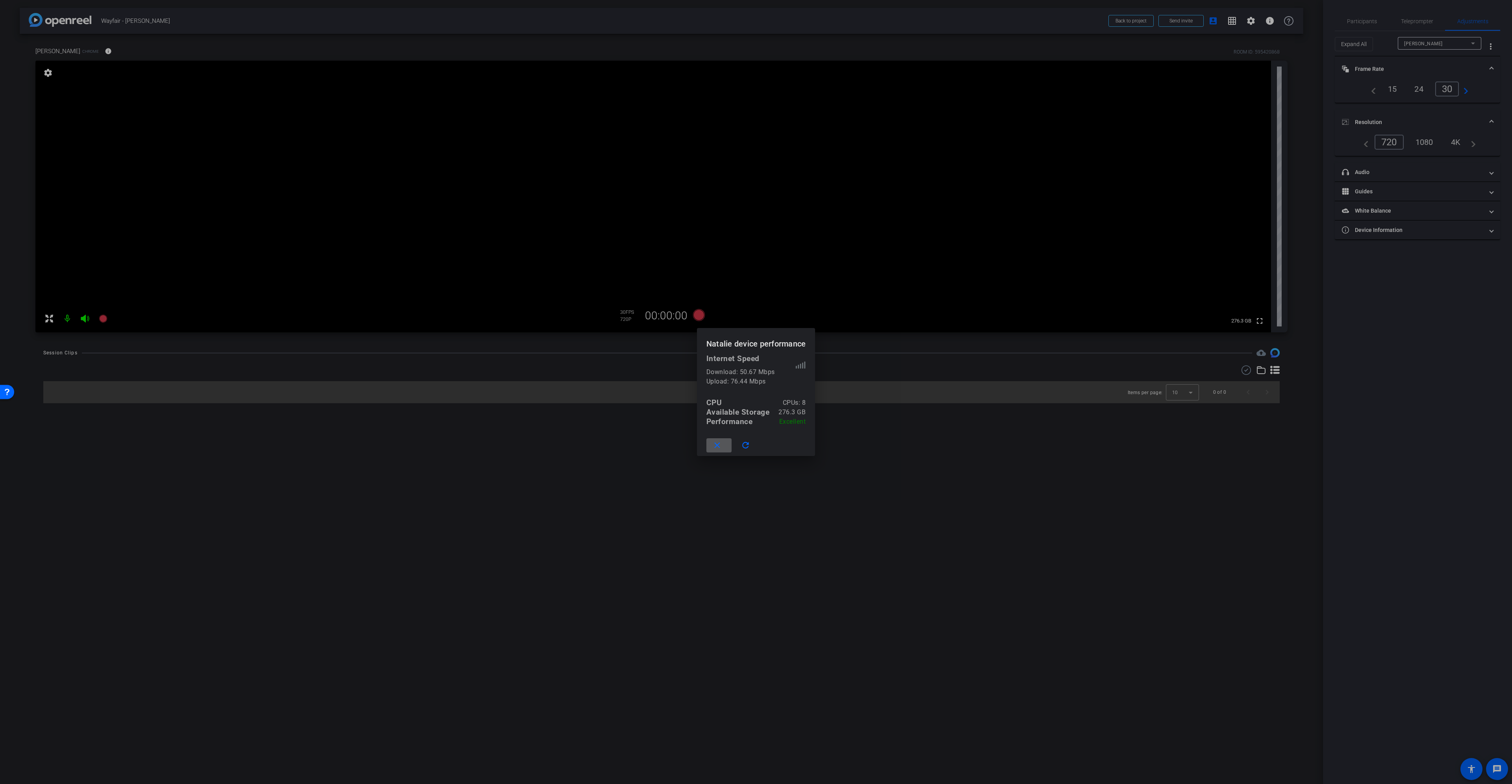
click at [716, 440] on span at bounding box center [718, 445] width 25 height 19
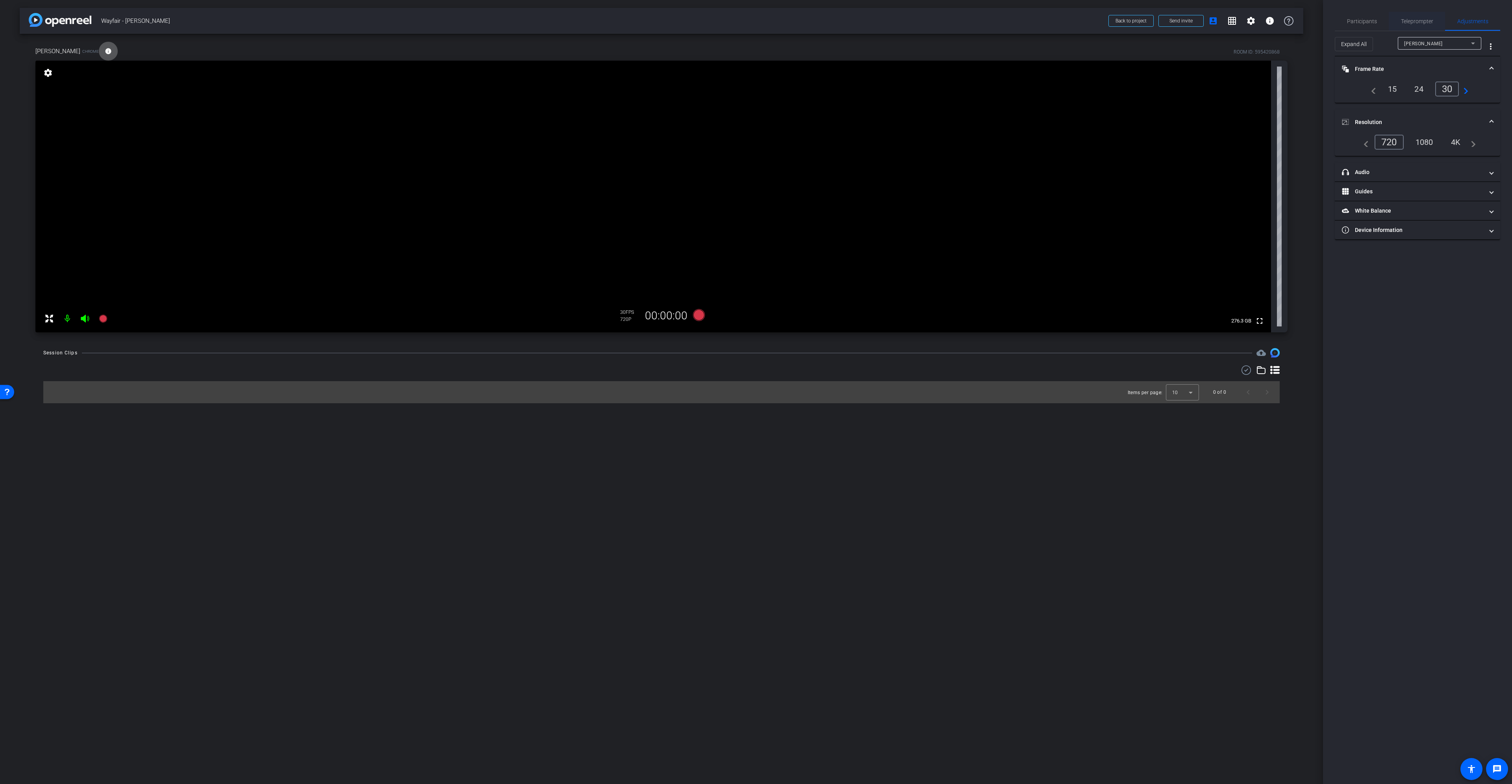
click at [1429, 20] on span "Teleprompter" at bounding box center [1417, 21] width 32 height 5
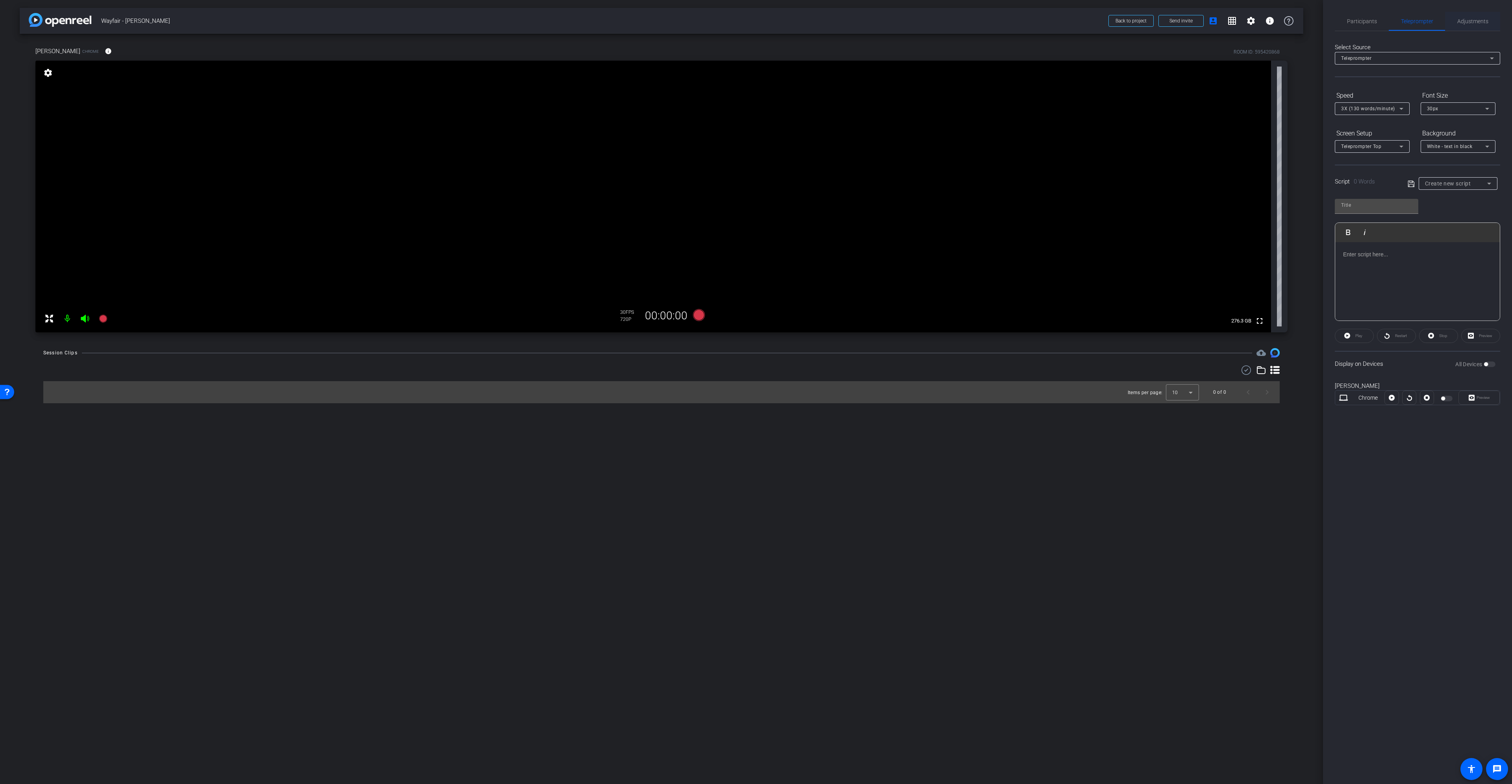
click at [1488, 22] on div "Adjustments" at bounding box center [1473, 21] width 55 height 19
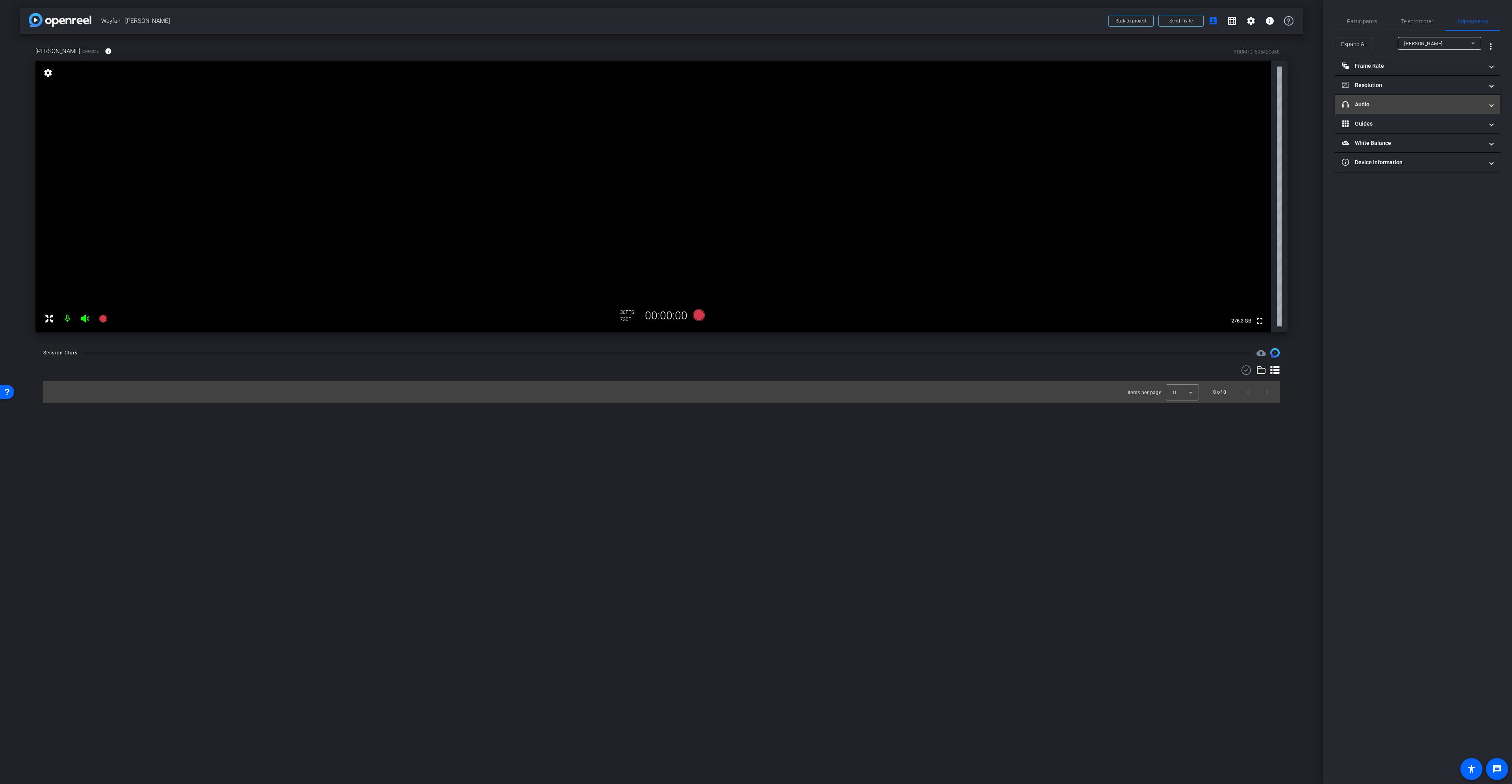
click at [1420, 97] on mat-expansion-panel-header "headphone icon Audio" at bounding box center [1418, 104] width 166 height 19
click at [1262, 326] on span at bounding box center [1260, 321] width 19 height 19
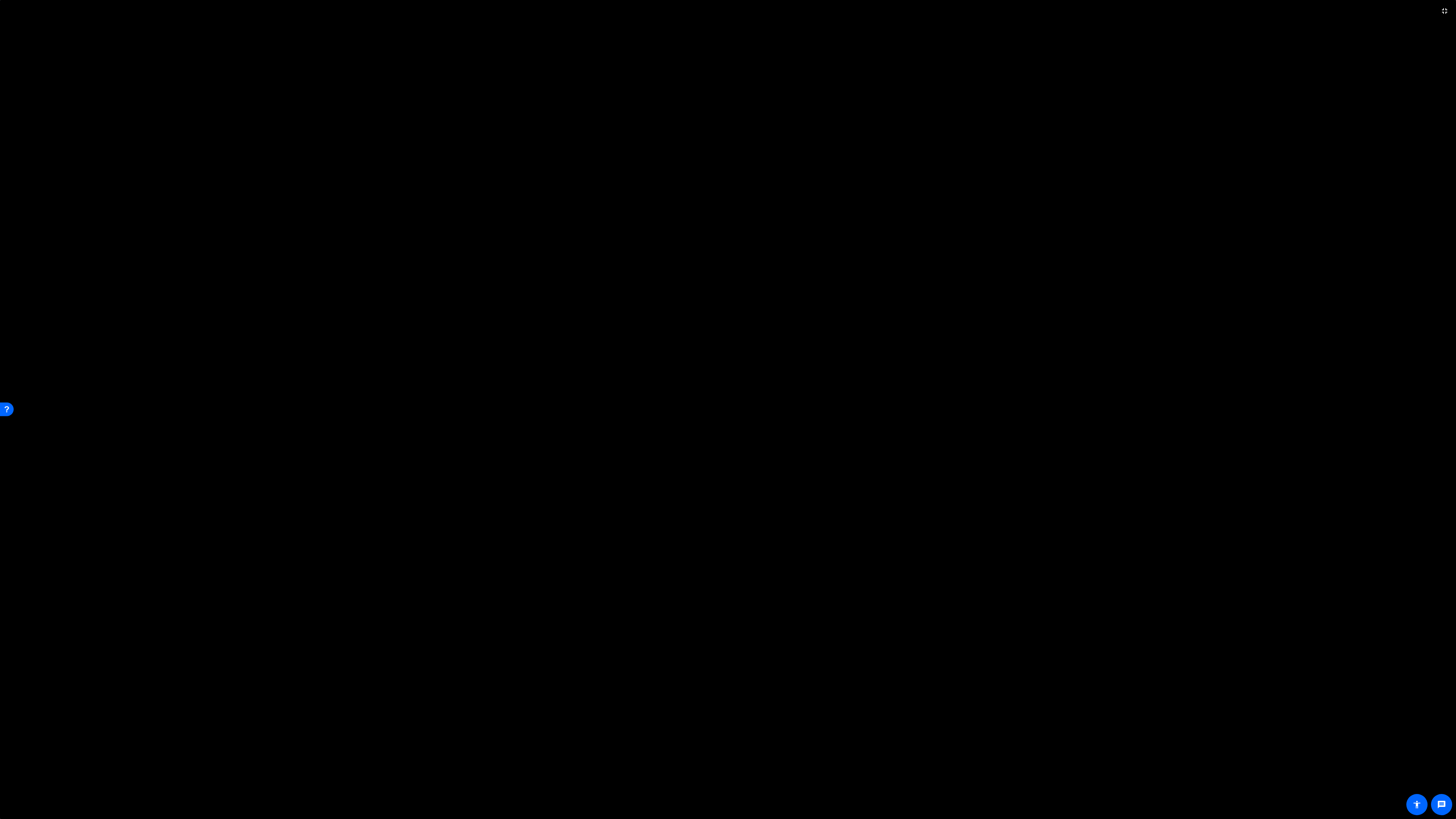
click at [1394, 653] on video at bounding box center [728, 409] width 1456 height 819
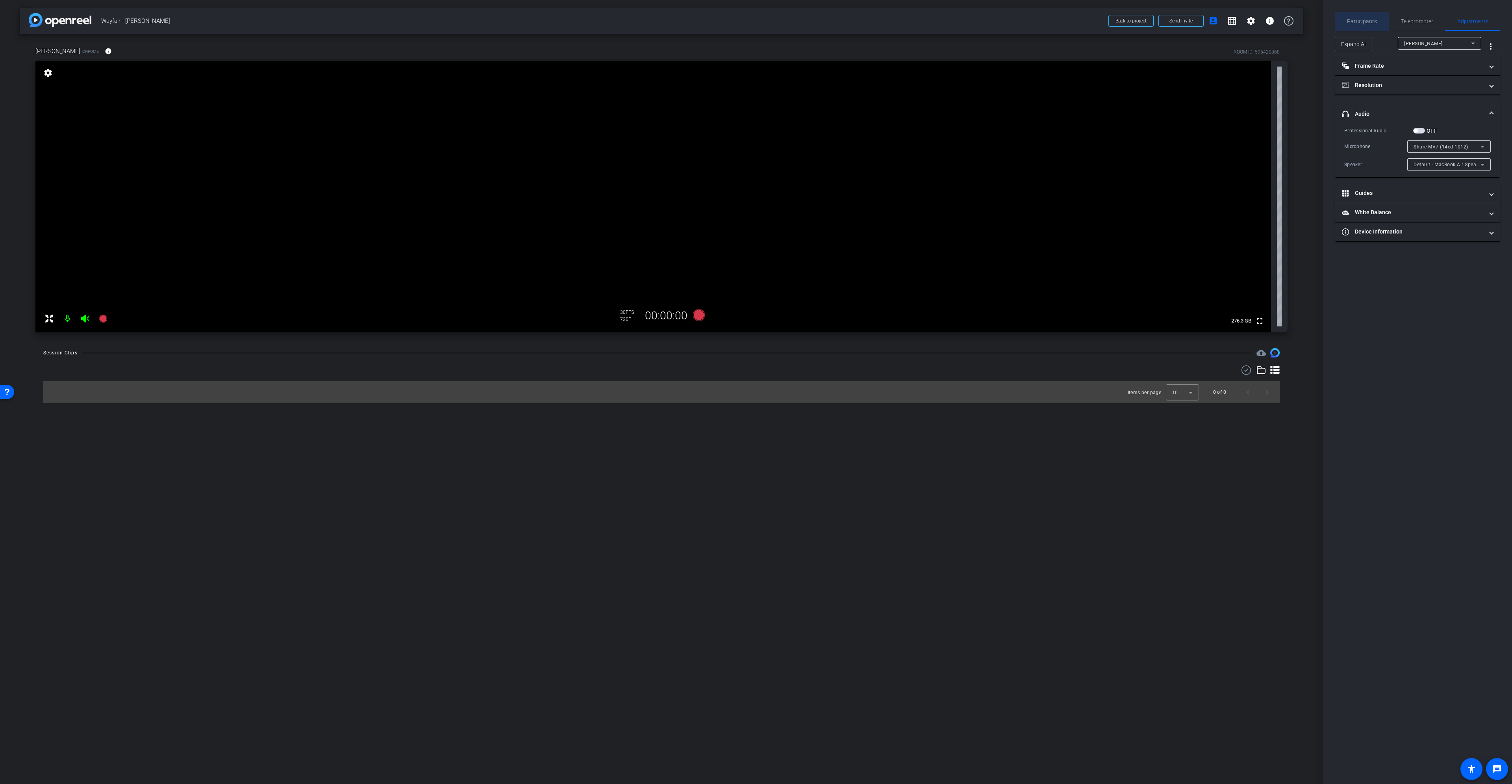
click at [1370, 20] on span "Participants" at bounding box center [1362, 21] width 30 height 5
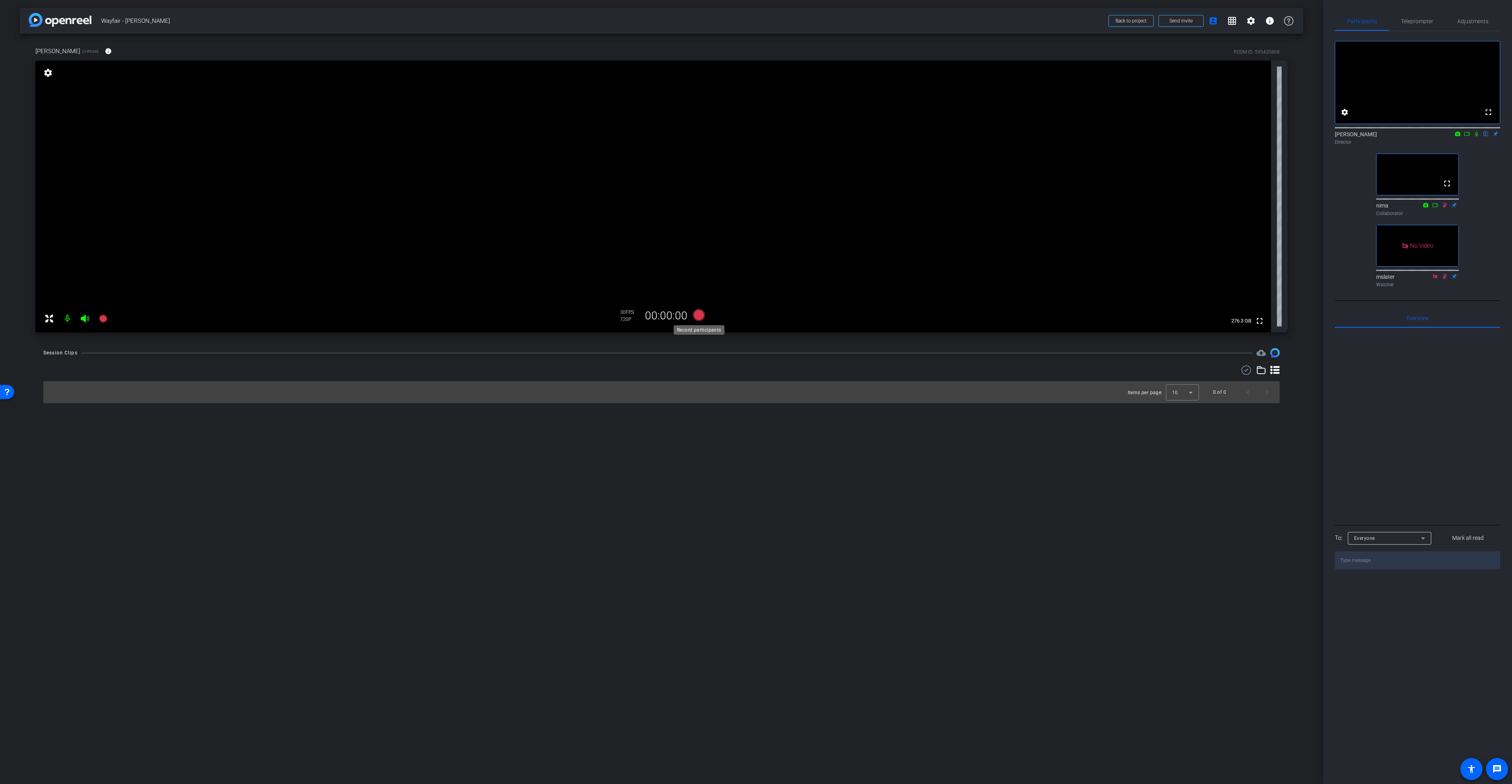
click at [703, 311] on icon at bounding box center [699, 315] width 19 height 14
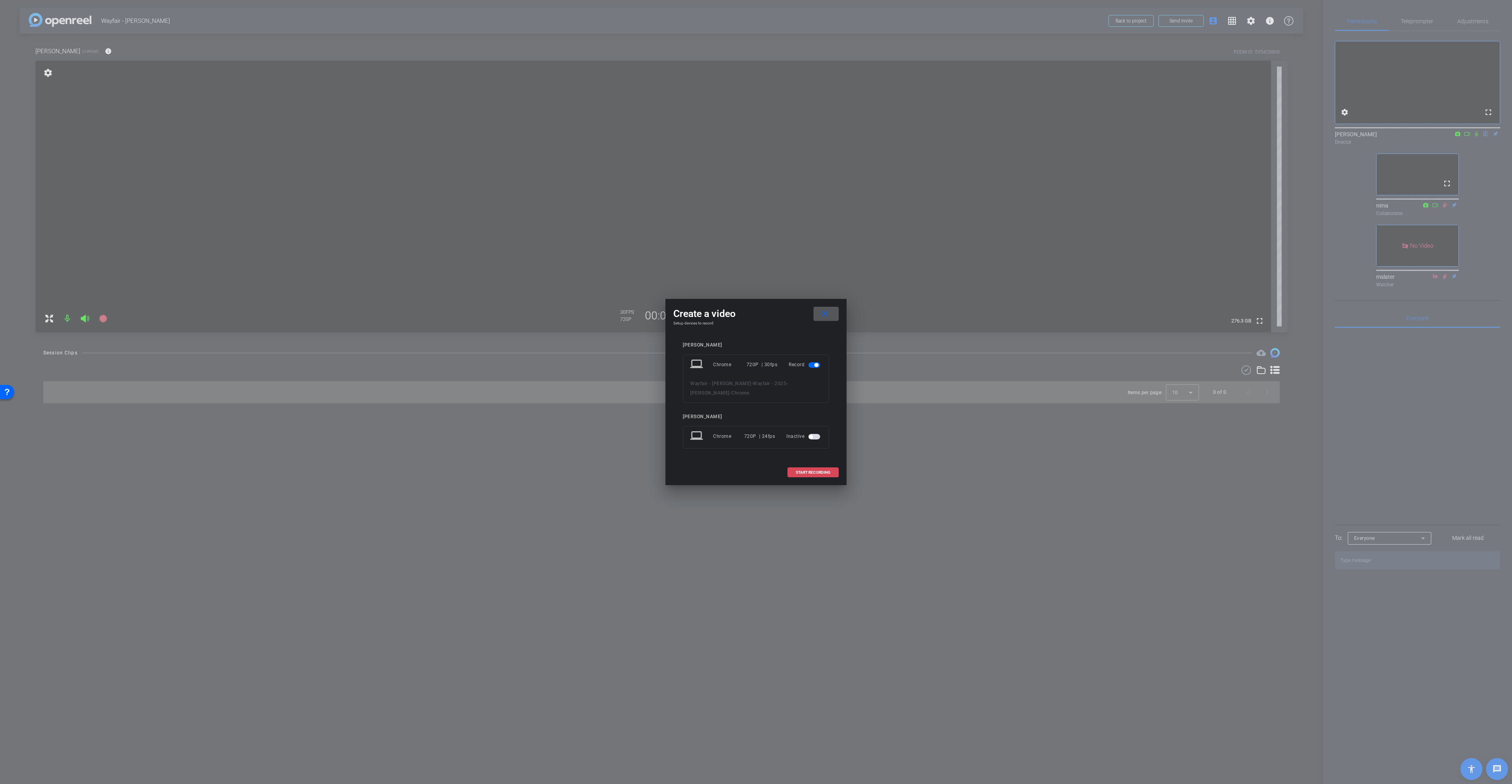
click at [809, 473] on span "START RECORDING" at bounding box center [813, 472] width 35 height 4
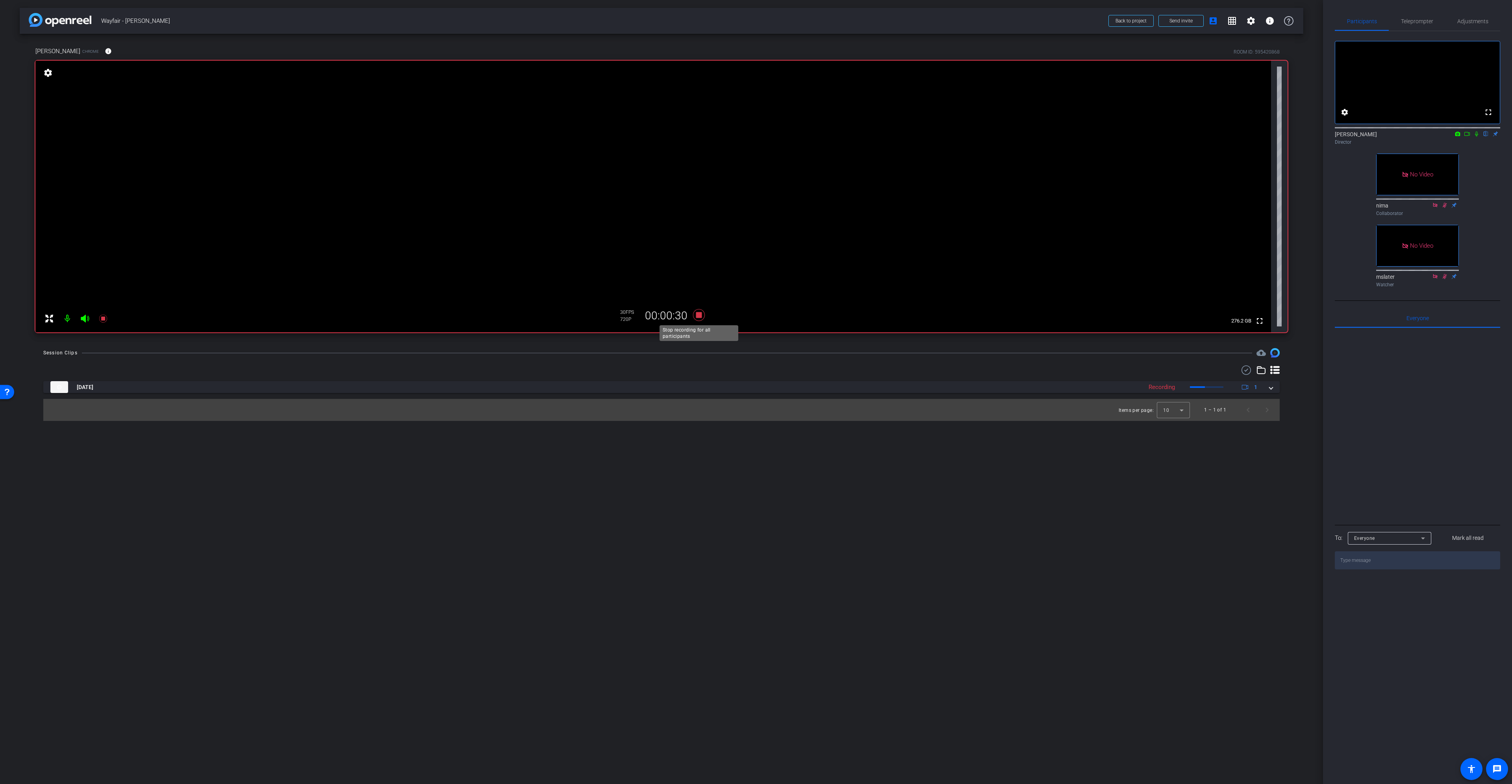
click at [700, 315] on icon at bounding box center [699, 315] width 12 height 12
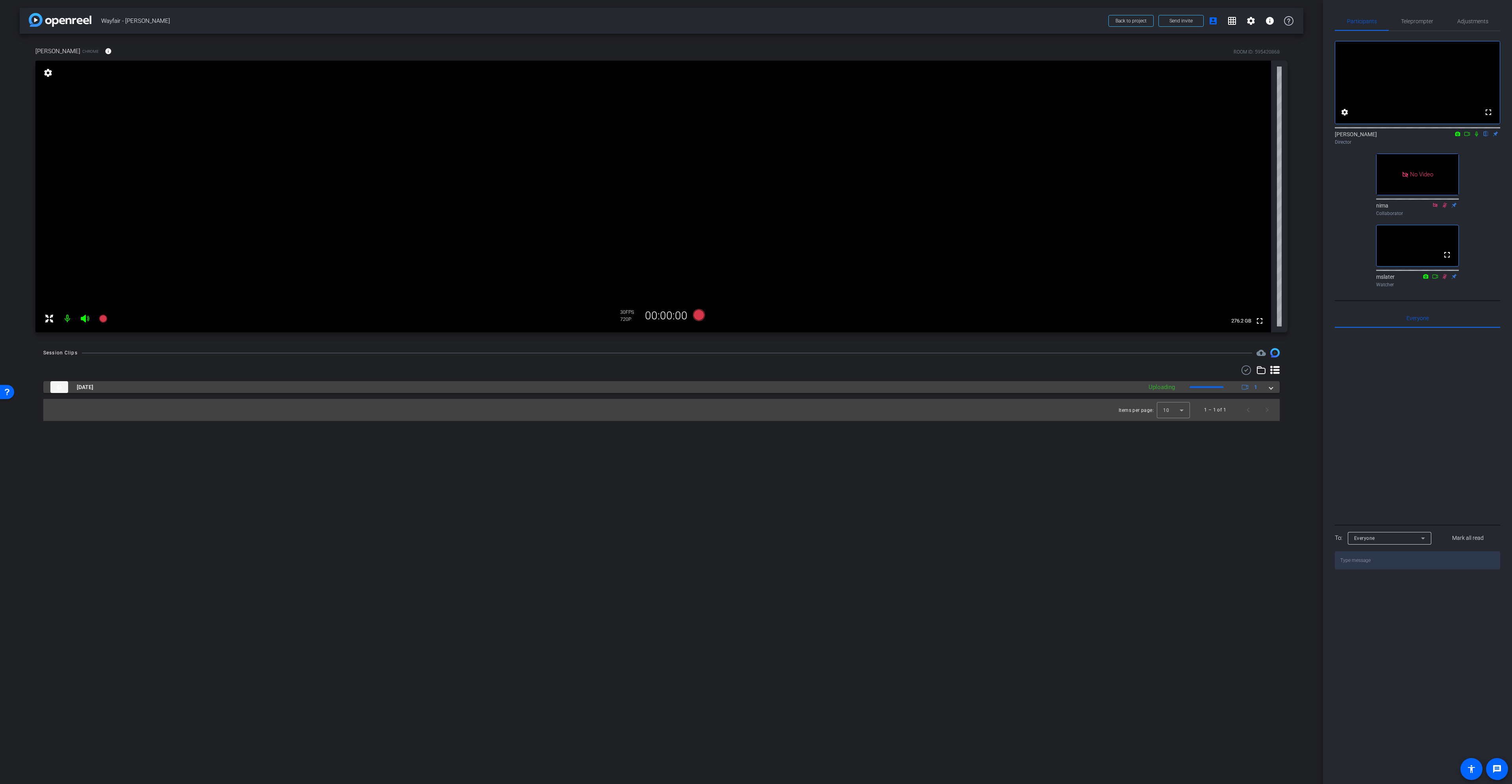
click at [1266, 387] on div "[DATE] Uploading 1" at bounding box center [660, 387] width 1219 height 12
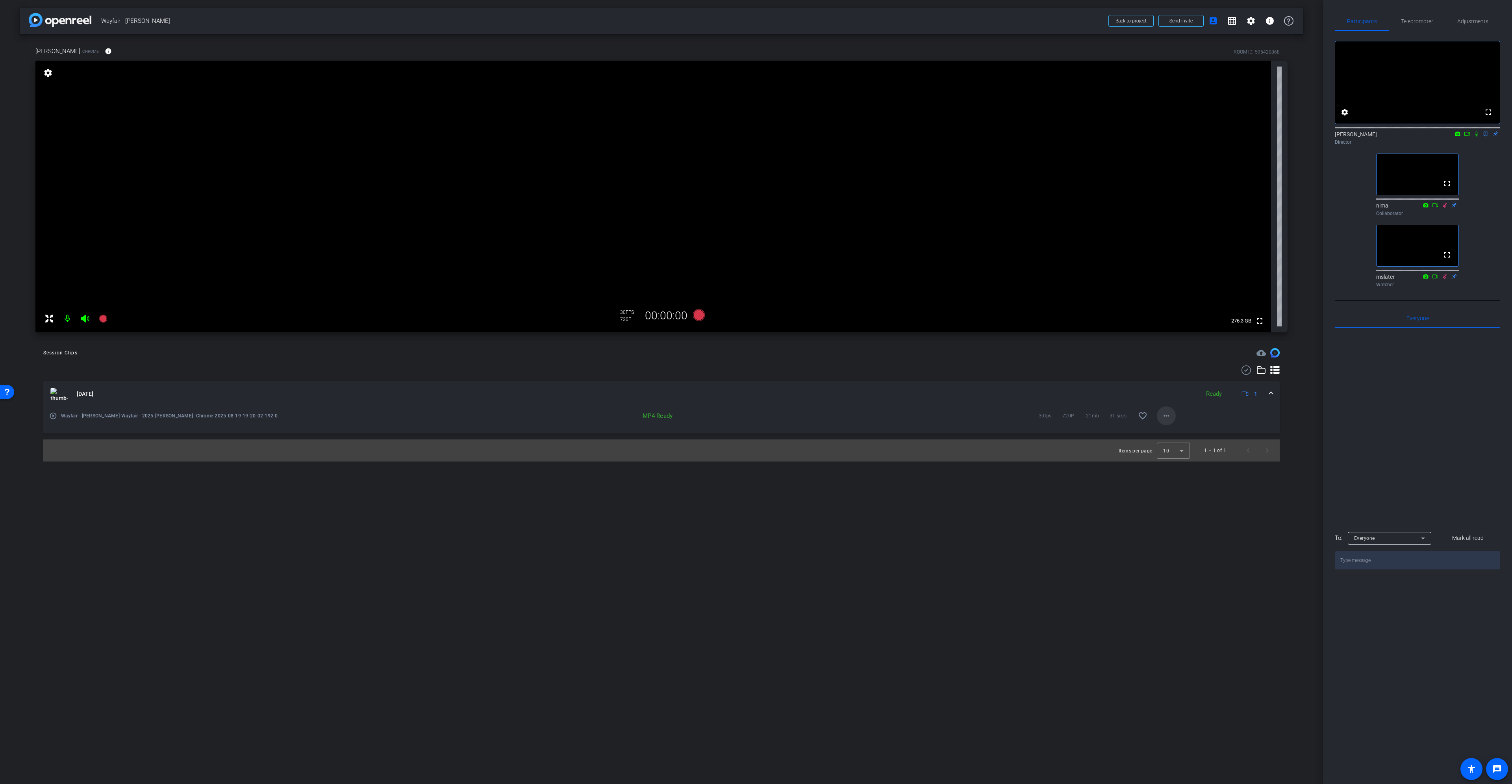
drag, startPoint x: 1474, startPoint y: 2, endPoint x: 1167, endPoint y: 411, distance: 511.4
click at [1167, 411] on mat-icon "more_horiz" at bounding box center [1166, 415] width 9 height 9
click at [1183, 451] on span "Download MP4" at bounding box center [1187, 452] width 47 height 9
click at [1466, 137] on icon at bounding box center [1467, 133] width 6 height 5
click at [1486, 137] on icon at bounding box center [1486, 133] width 6 height 5
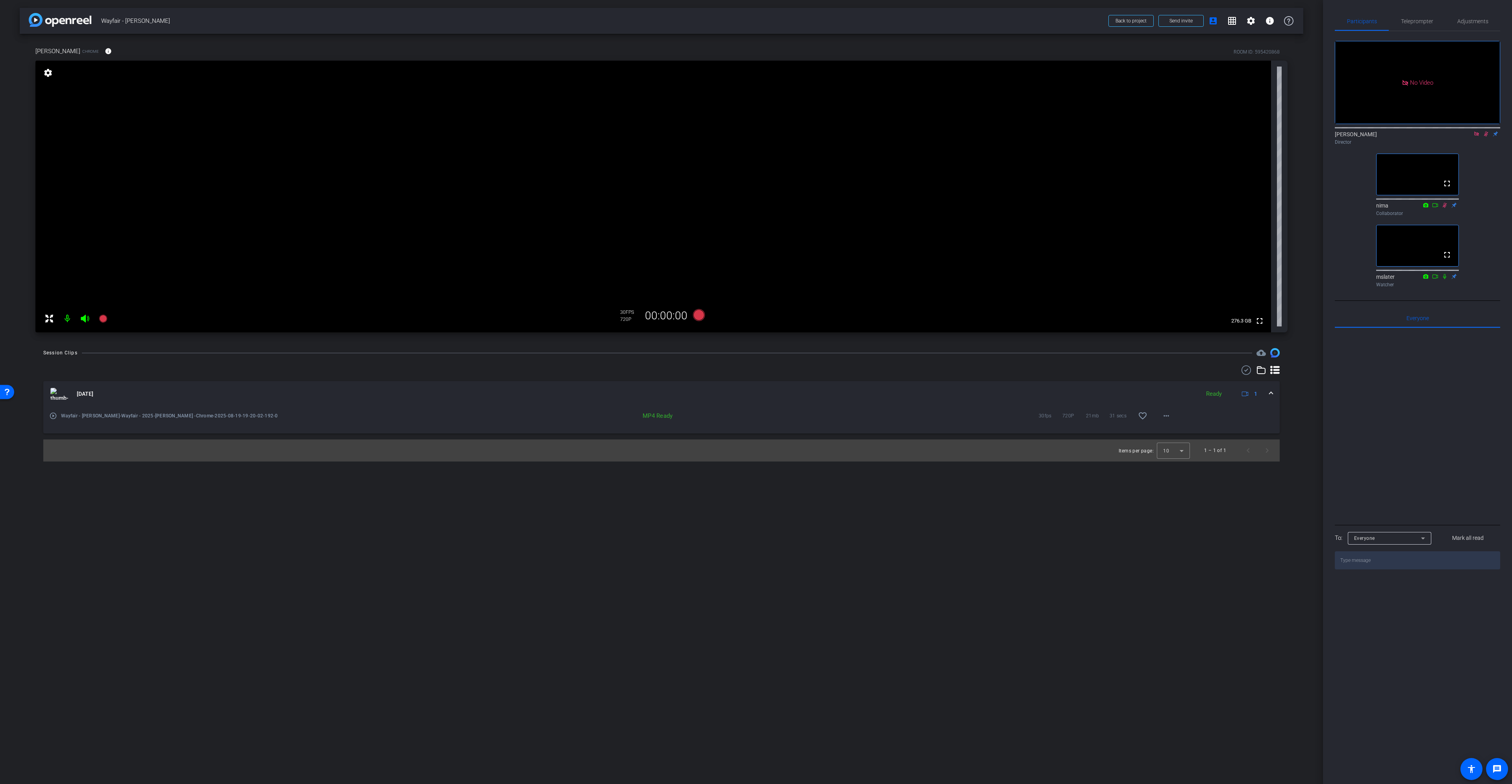
click at [1035, 456] on div "Items per page: 10 1 – 1 of 1" at bounding box center [662, 451] width 1236 height 22
click at [746, 418] on div "MP4 Ready" at bounding box center [606, 415] width 475 height 8
click at [55, 418] on mat-icon "play_circle_outline" at bounding box center [53, 415] width 8 height 8
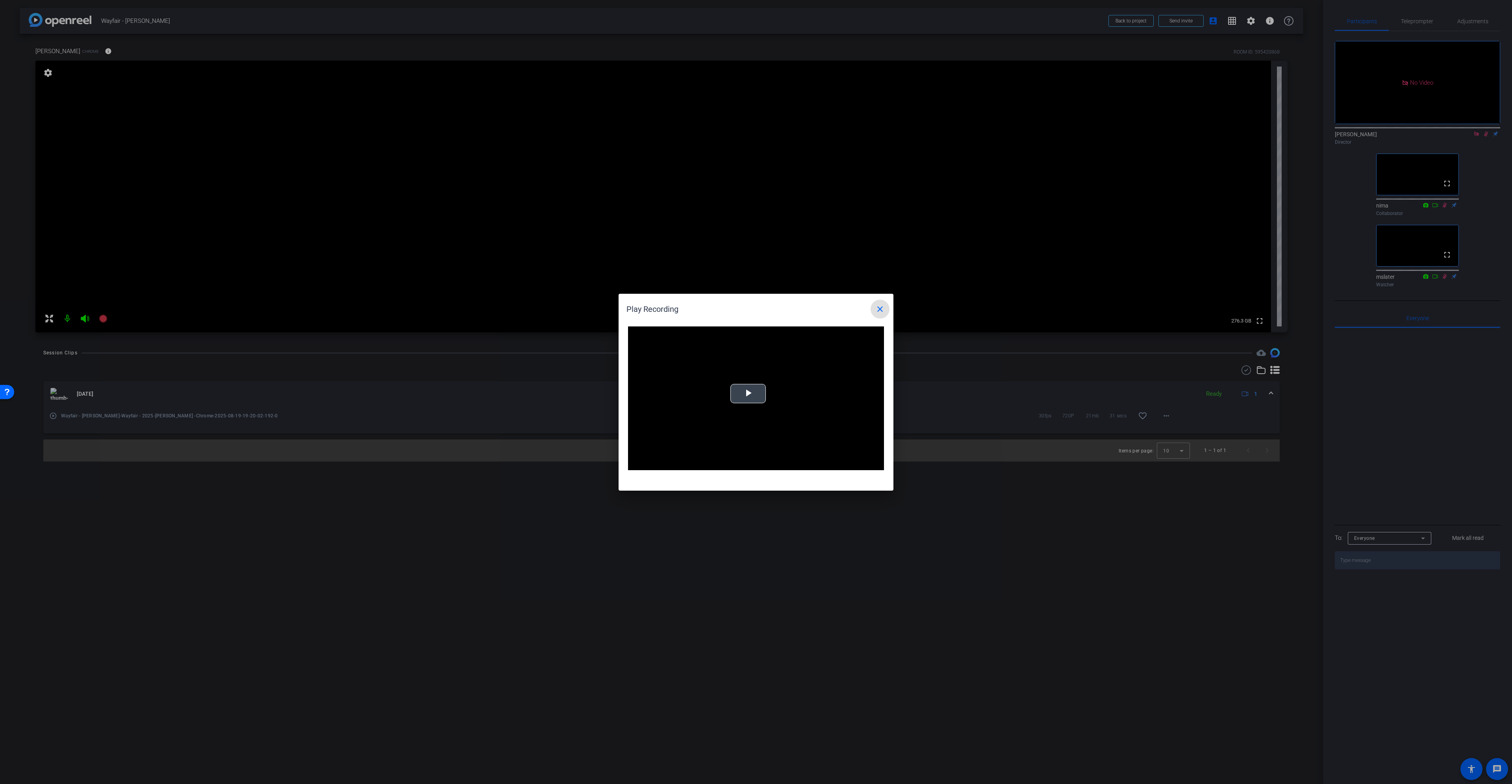
click at [748, 393] on span "Video Player" at bounding box center [748, 393] width 0 height 0
click at [706, 465] on div "Loaded : 100.00% 0:07 0:02" at bounding box center [747, 464] width 176 height 12
click at [879, 308] on mat-icon "close" at bounding box center [880, 309] width 9 height 9
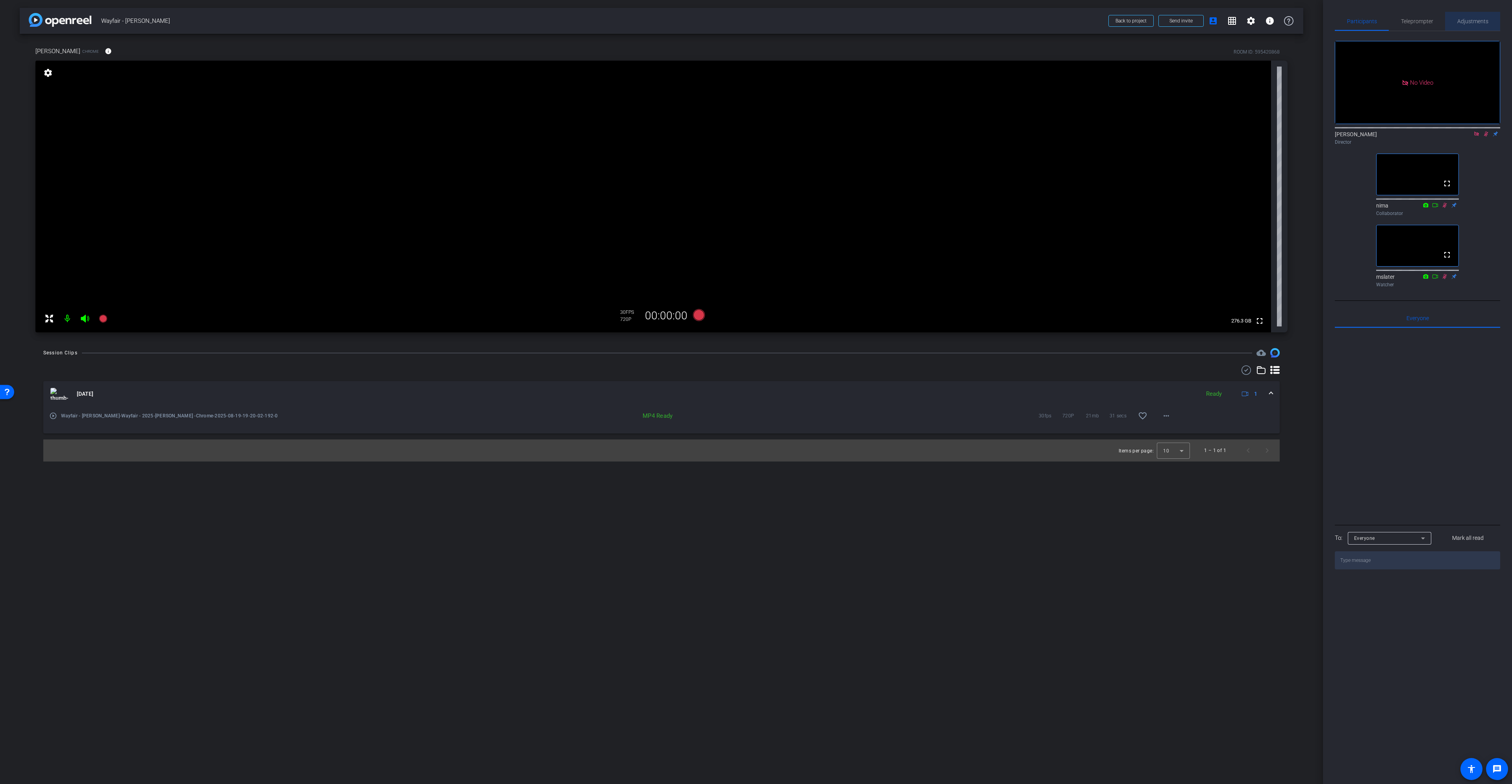
click at [1467, 22] on span "Adjustments" at bounding box center [1473, 21] width 31 height 5
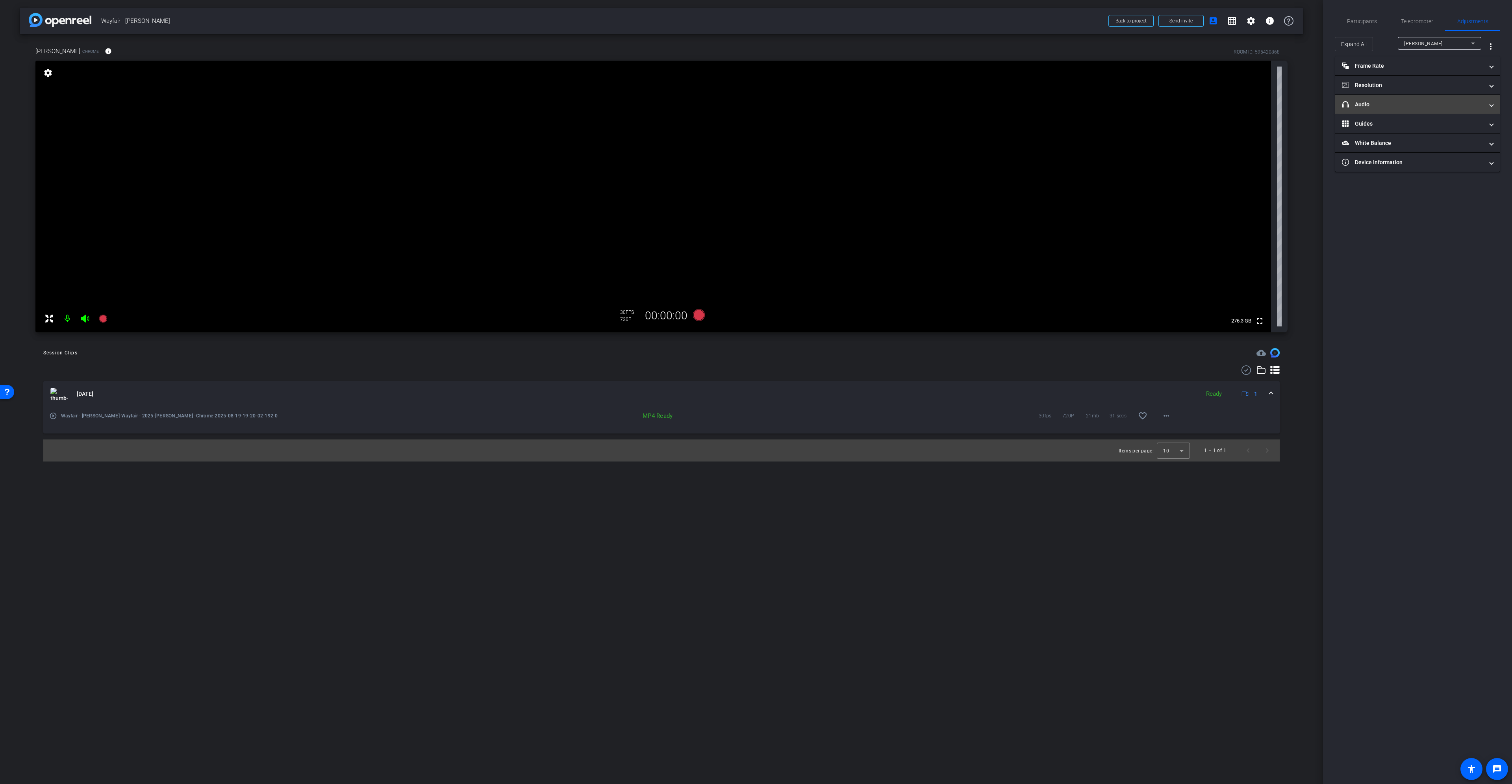
click at [1422, 105] on mat-panel-title "headphone icon Audio" at bounding box center [1412, 104] width 141 height 8
drag, startPoint x: 1365, startPoint y: 18, endPoint x: 1430, endPoint y: 128, distance: 127.8
click at [1365, 19] on span "Participants" at bounding box center [1362, 21] width 30 height 5
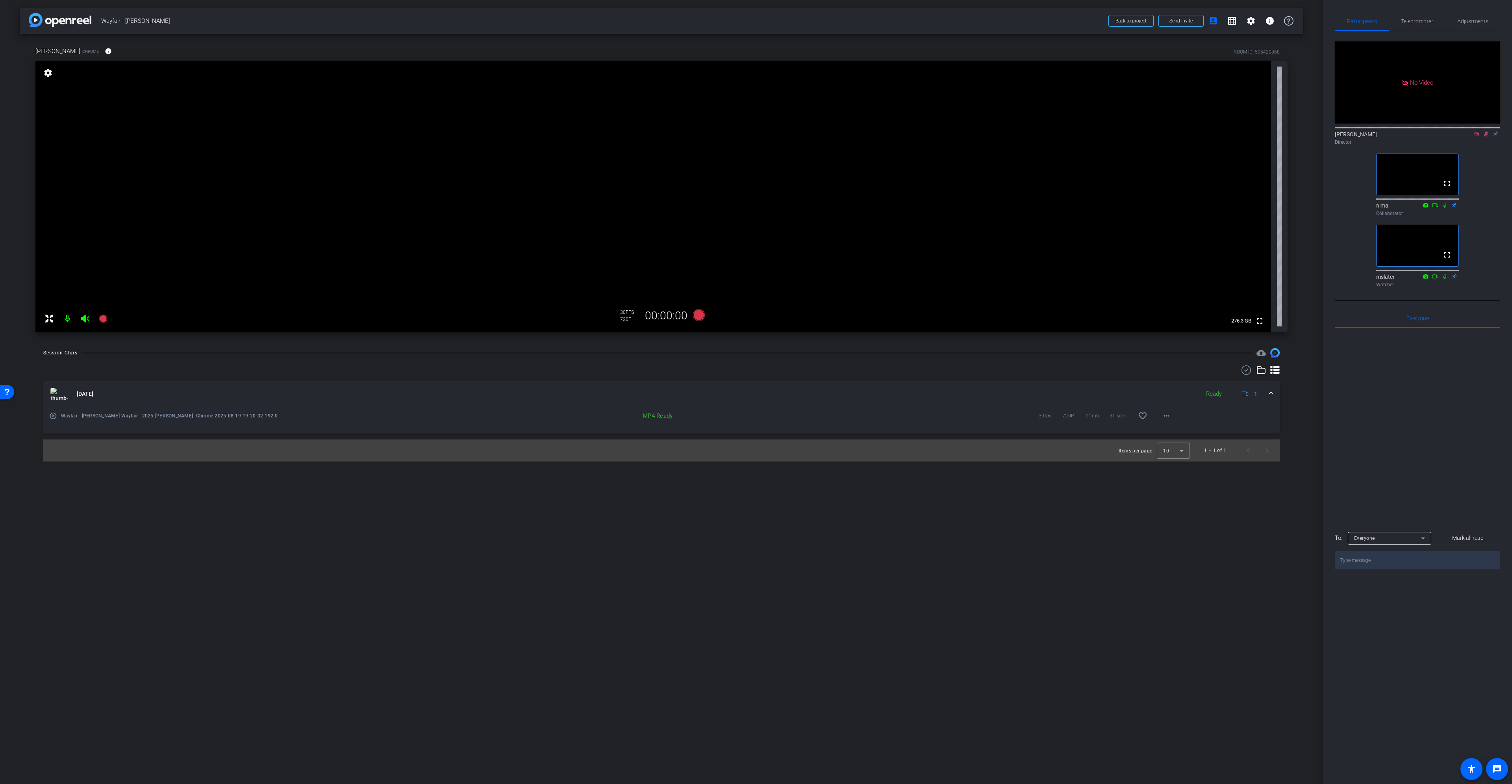
click at [1488, 131] on icon at bounding box center [1486, 133] width 6 height 5
click at [1474, 131] on icon at bounding box center [1476, 133] width 4 height 4
drag, startPoint x: 642, startPoint y: 416, endPoint x: 705, endPoint y: 416, distance: 63.0
click at [705, 416] on div "MP4 Ready" at bounding box center [606, 415] width 475 height 8
click at [670, 415] on div "MP4 Ready" at bounding box center [605, 415] width 143 height 8
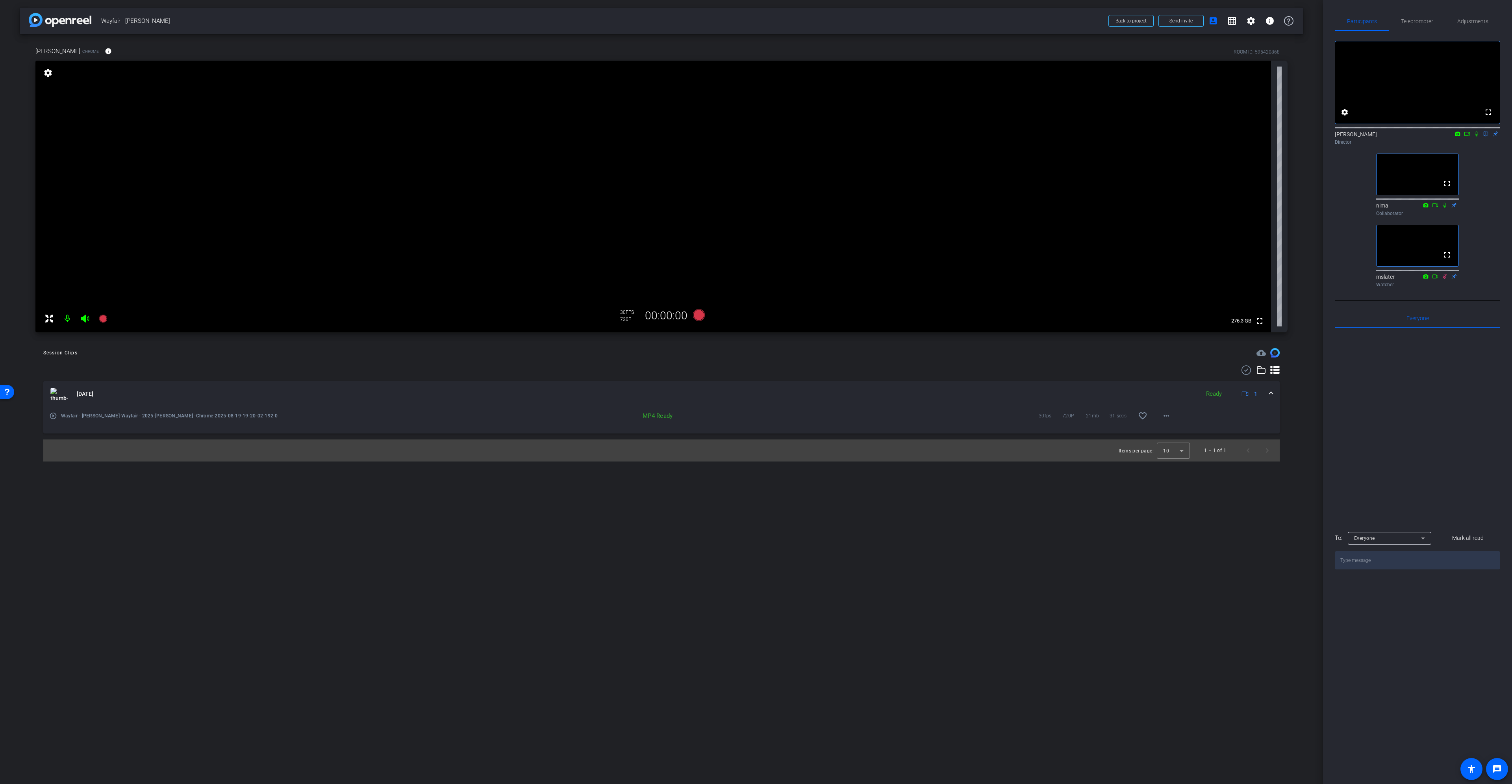
drag, startPoint x: 671, startPoint y: 415, endPoint x: 625, endPoint y: 416, distance: 46.0
click at [625, 416] on div "MP4 Ready" at bounding box center [605, 415] width 143 height 8
click at [642, 415] on div "MP4 Ready" at bounding box center [605, 415] width 143 height 8
drag, startPoint x: 642, startPoint y: 415, endPoint x: 696, endPoint y: 414, distance: 54.0
click at [696, 414] on div "MP4 Ready" at bounding box center [606, 415] width 475 height 8
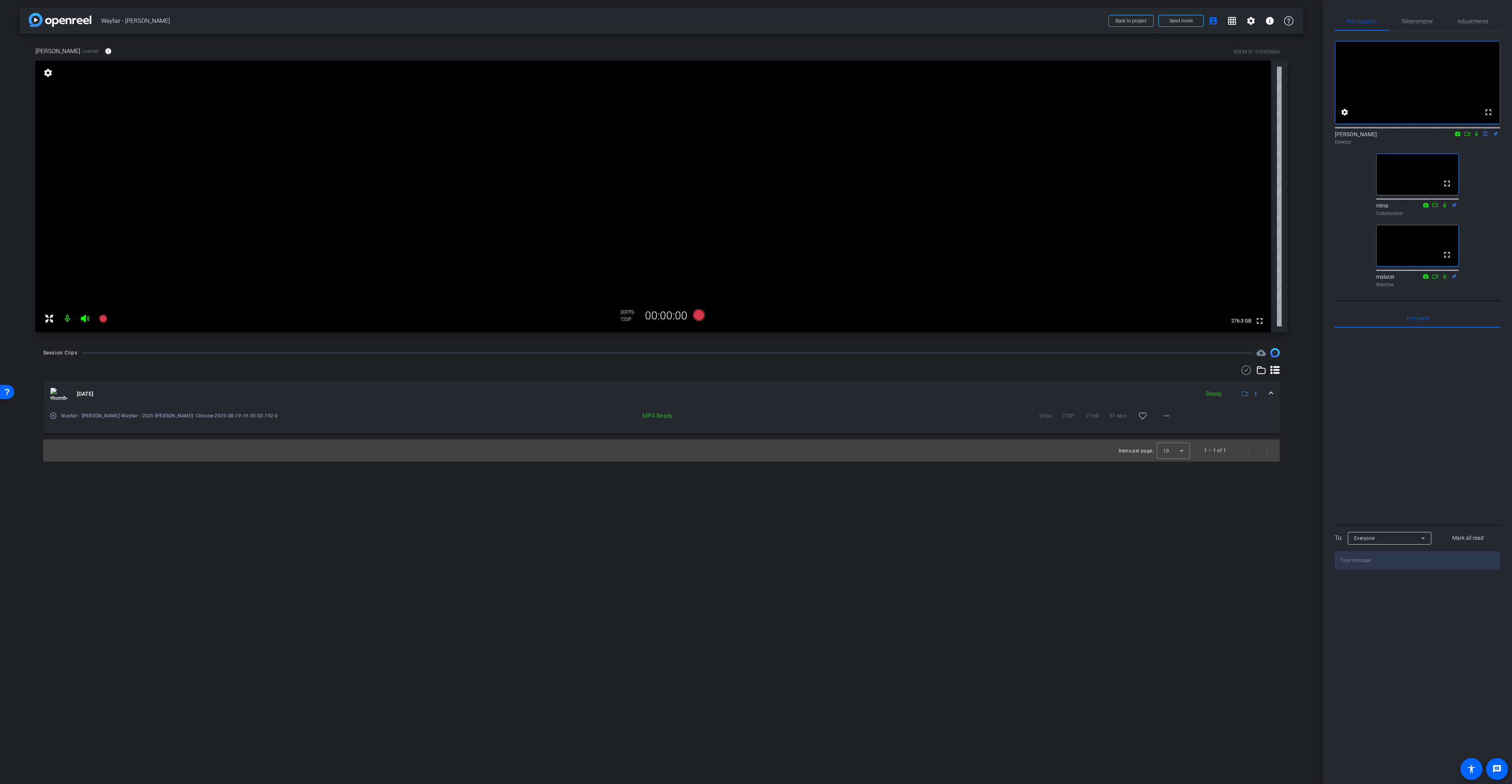
click at [696, 414] on div "MP4 Ready" at bounding box center [606, 415] width 475 height 8
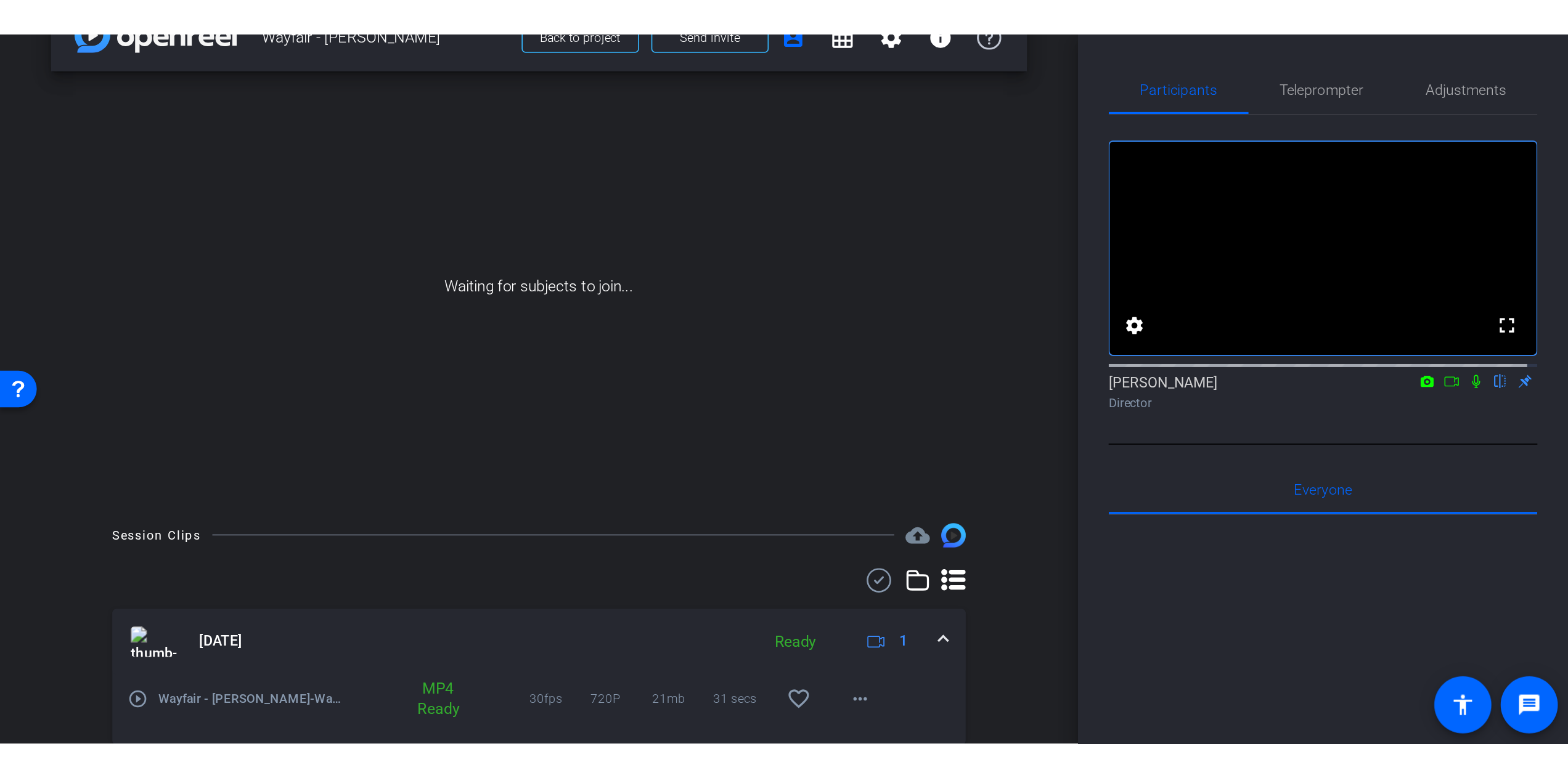
scroll to position [74, 0]
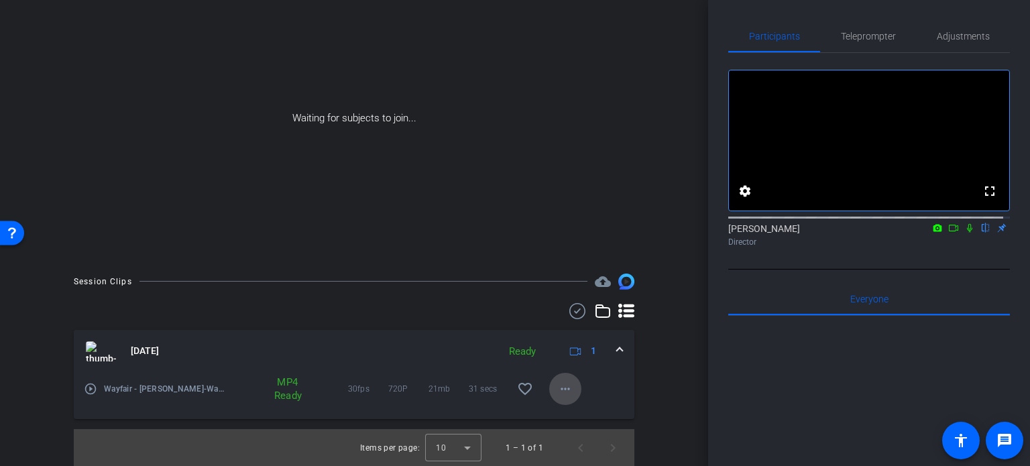
click at [557, 391] on mat-icon "more_horiz" at bounding box center [565, 389] width 16 height 16
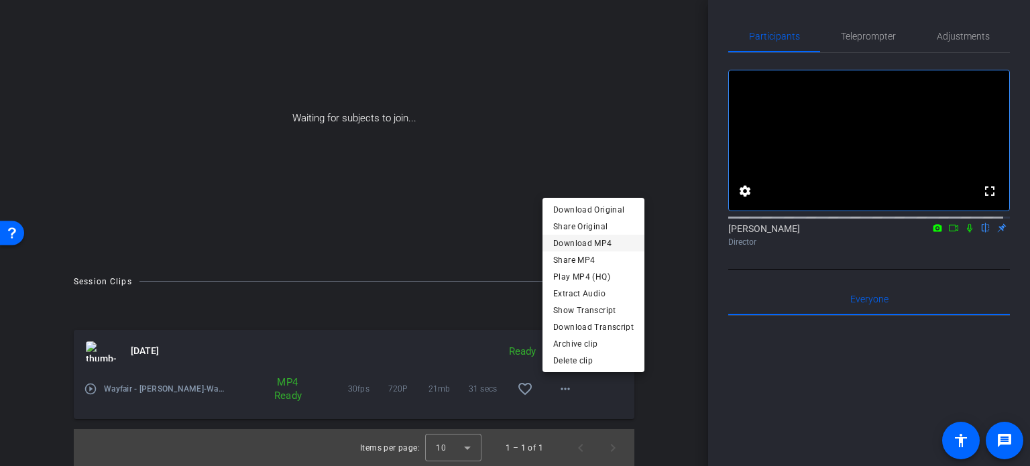
click at [590, 235] on span "Download MP4" at bounding box center [593, 243] width 80 height 16
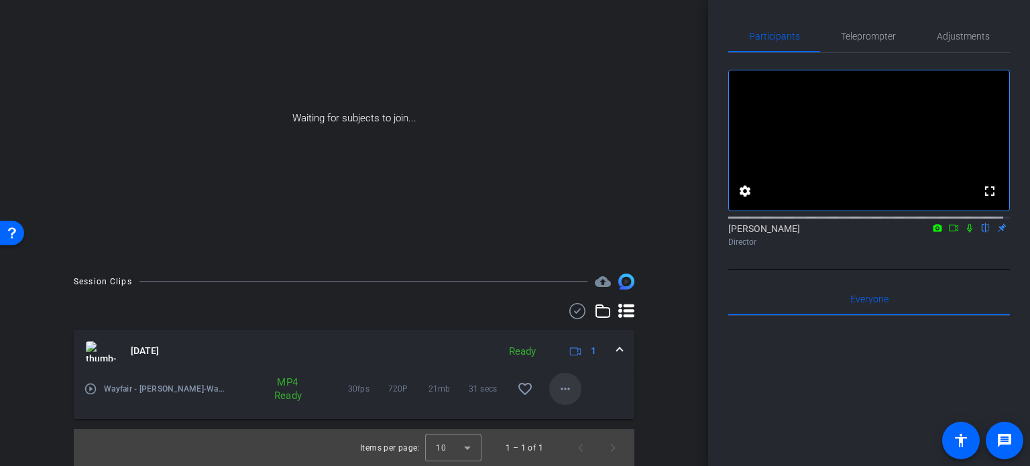
click at [557, 394] on mat-icon "more_horiz" at bounding box center [565, 389] width 16 height 16
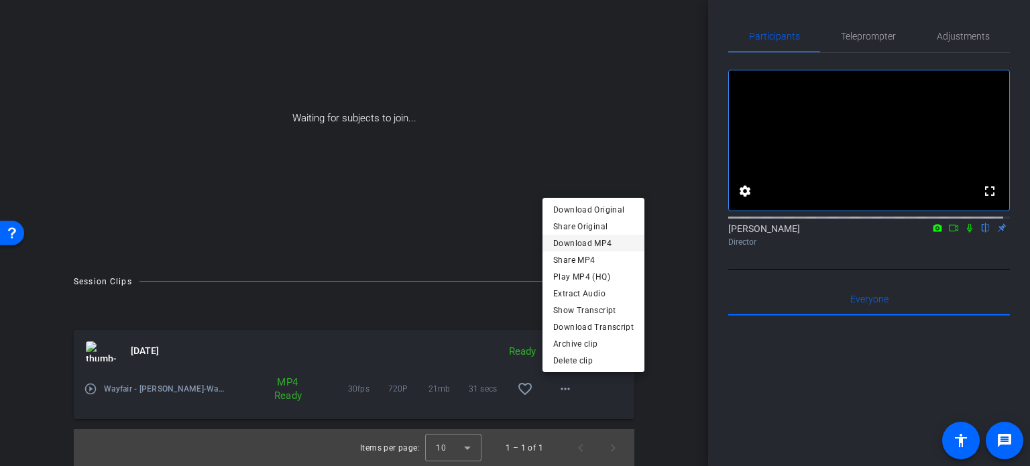
click at [606, 238] on span "Download MP4" at bounding box center [593, 243] width 80 height 16
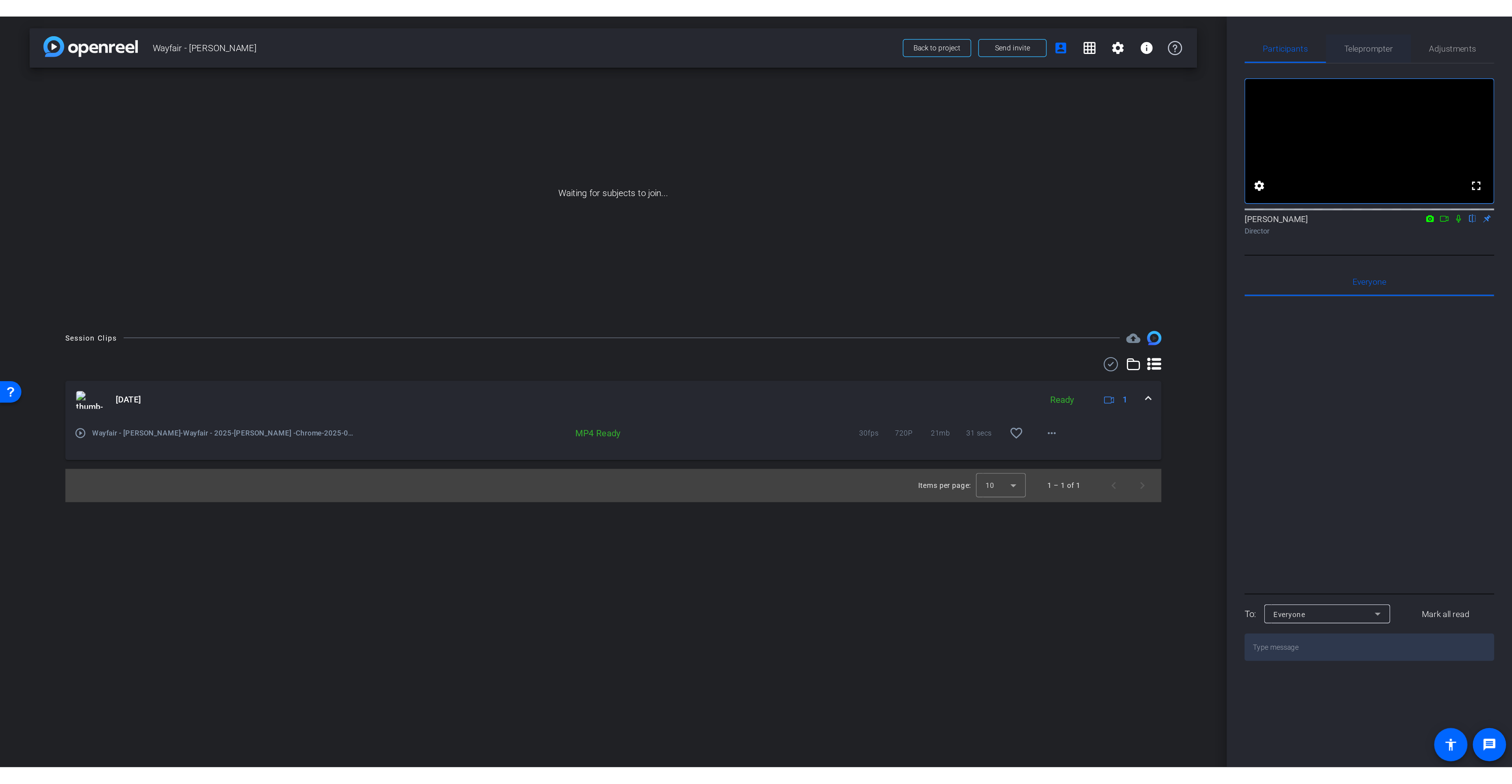
scroll to position [0, 0]
